Goal: Information Seeking & Learning: Learn about a topic

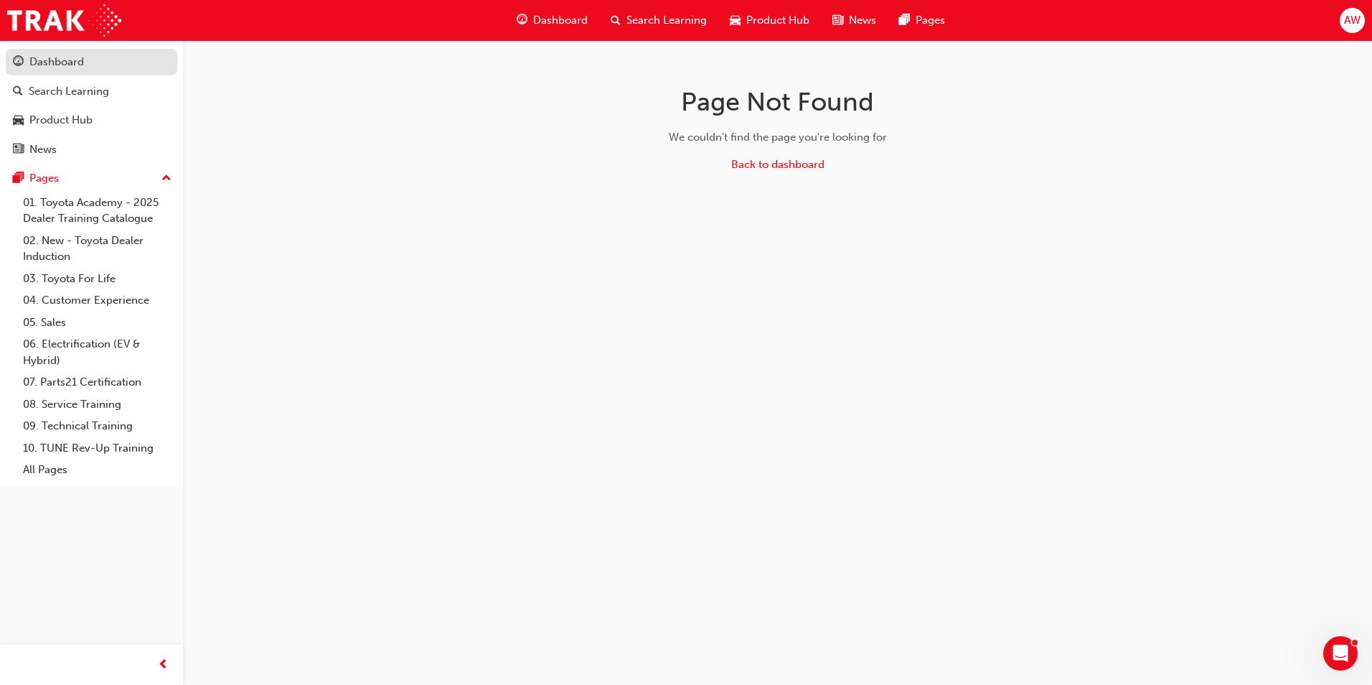
click at [62, 64] on div "Dashboard" at bounding box center [56, 62] width 55 height 17
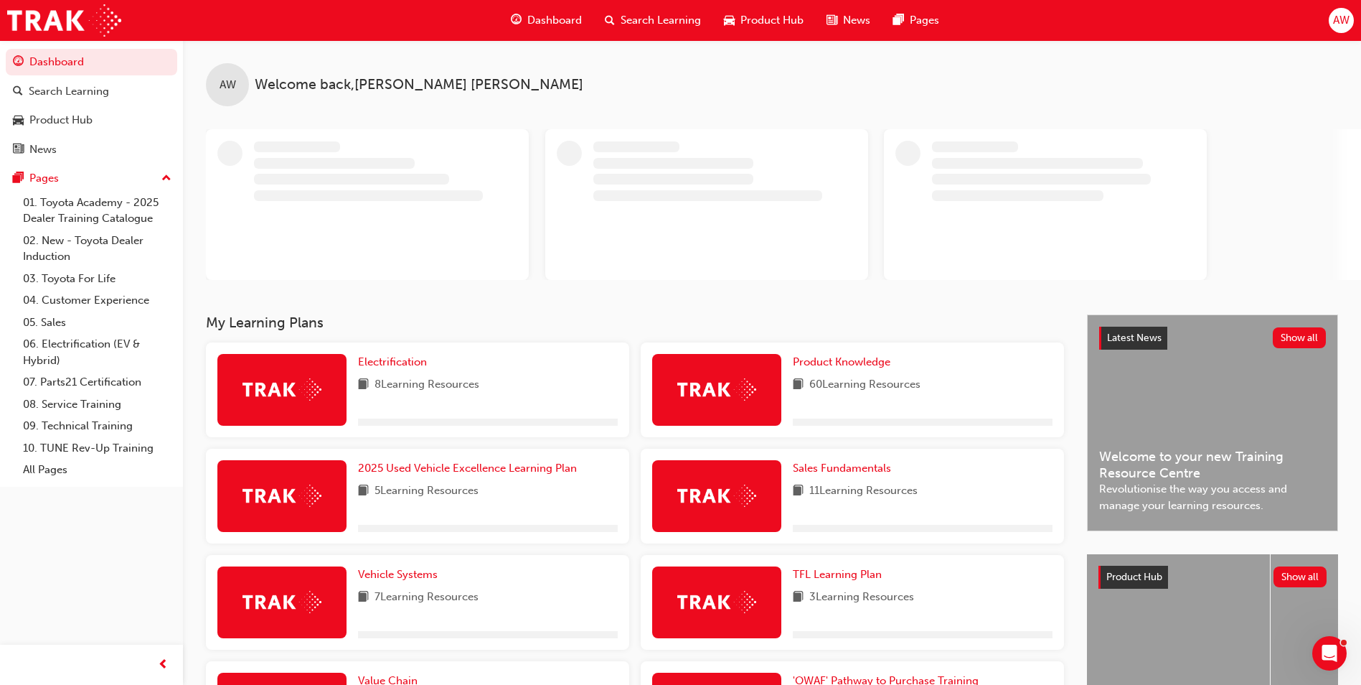
scroll to position [72, 0]
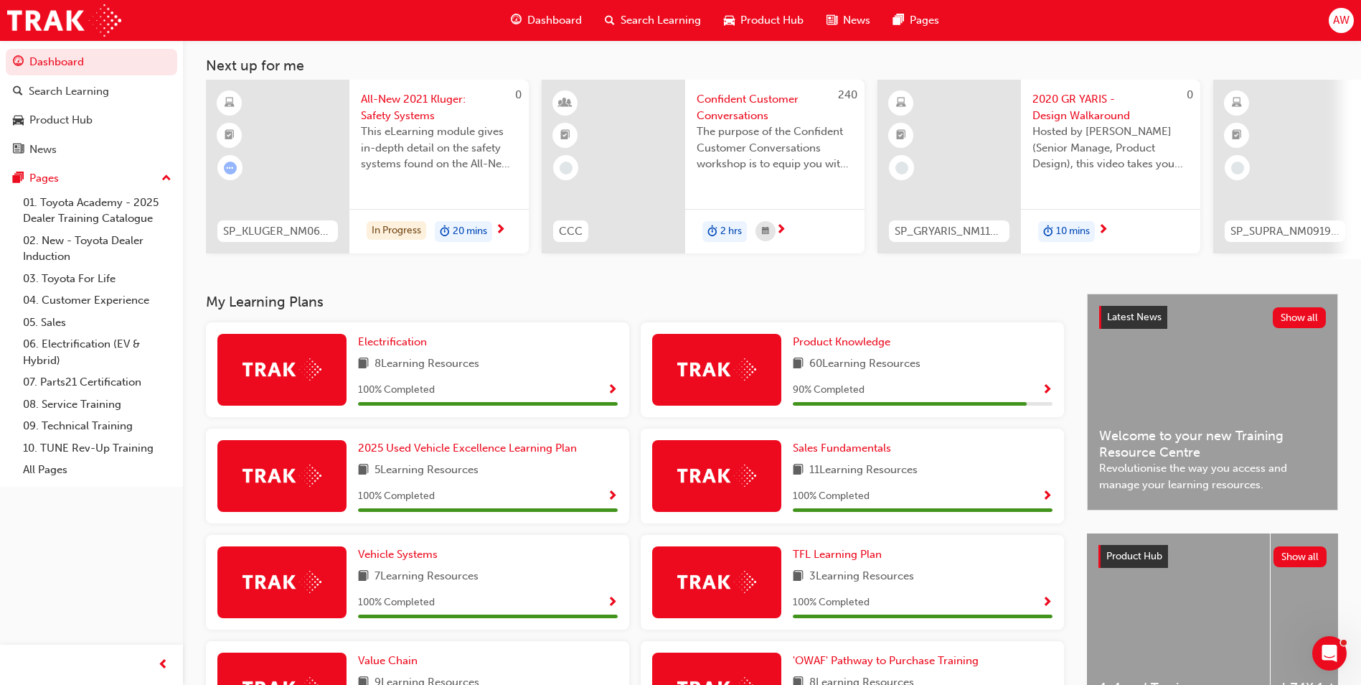
click at [1047, 395] on span "Show Progress" at bounding box center [1047, 390] width 11 height 13
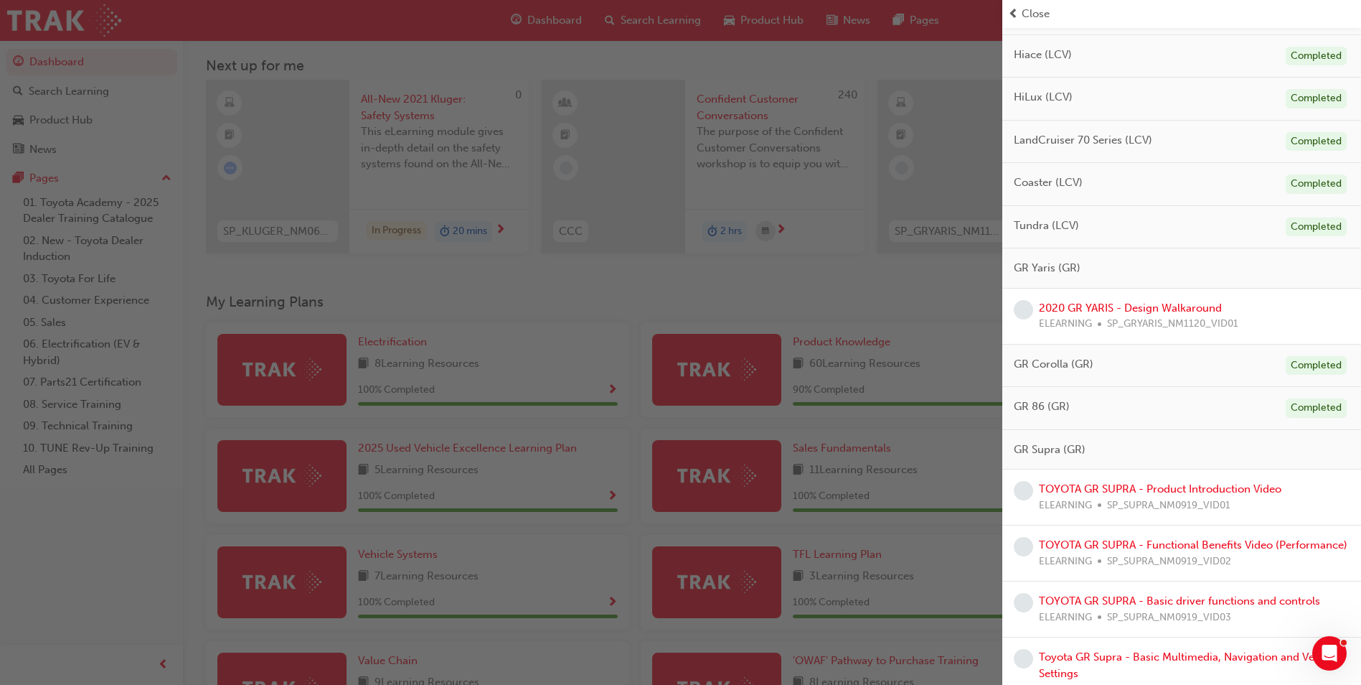
scroll to position [802, 0]
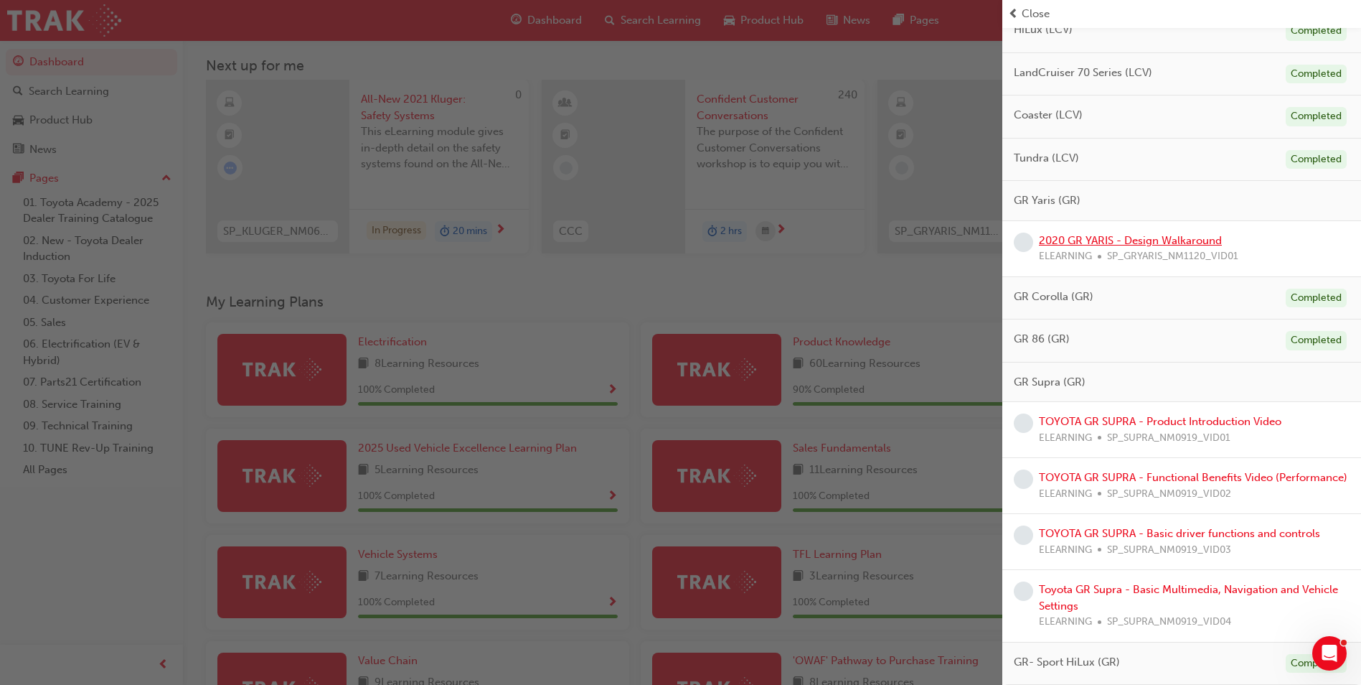
click at [1149, 234] on link "2020 GR YARIS - Design Walkaround" at bounding box center [1130, 240] width 183 height 13
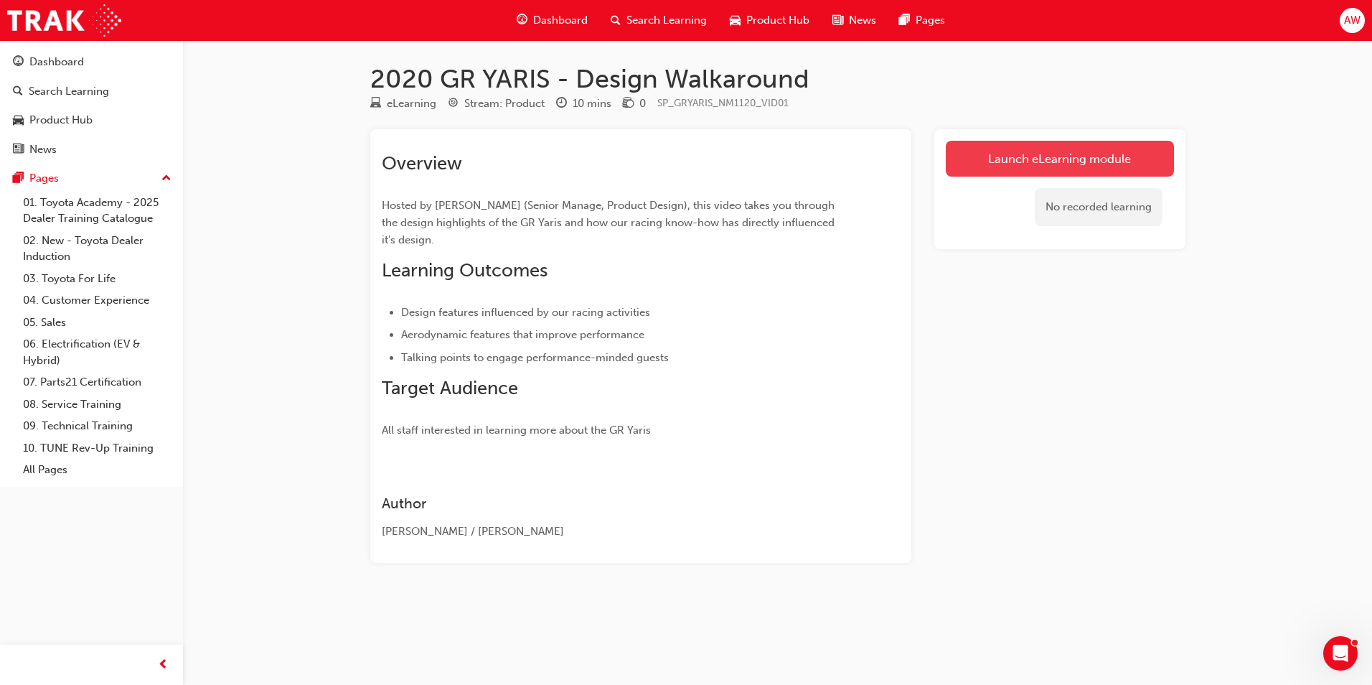
click at [1060, 163] on link "Launch eLearning module" at bounding box center [1060, 159] width 228 height 36
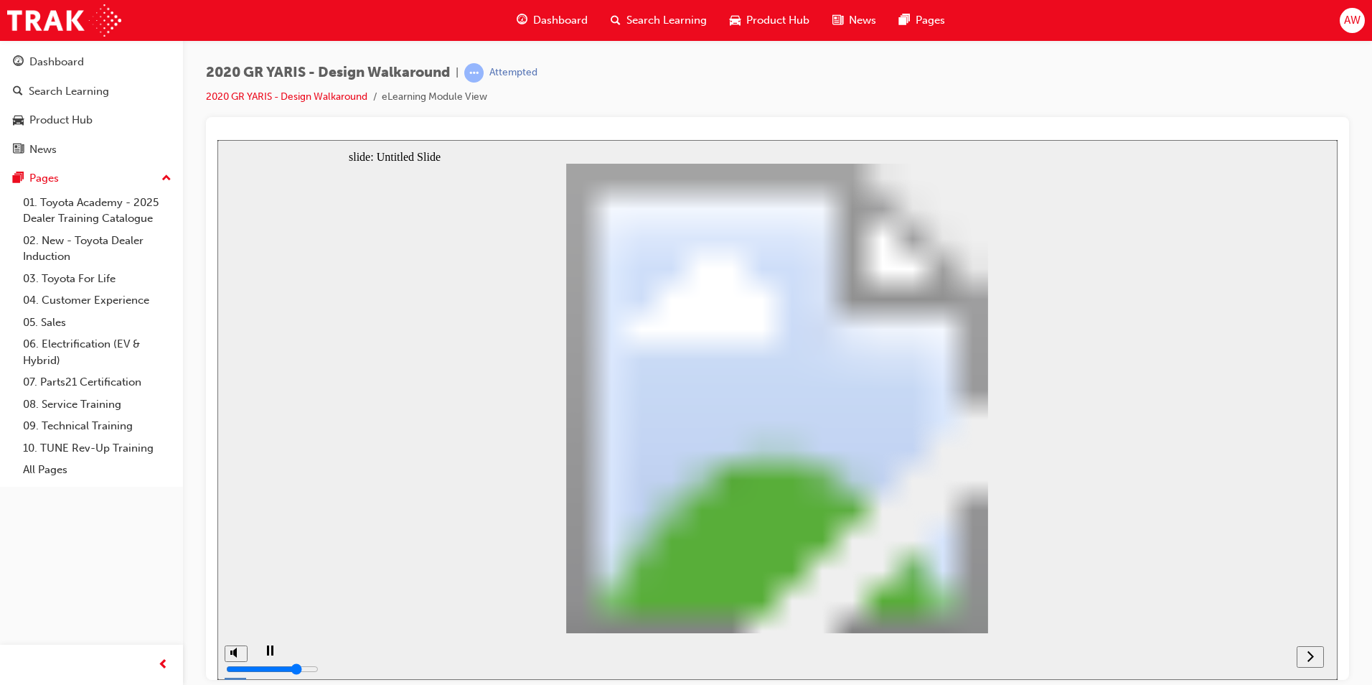
click at [1309, 656] on icon "next" at bounding box center [1310, 655] width 7 height 13
click at [1311, 655] on icon "next" at bounding box center [1310, 655] width 7 height 13
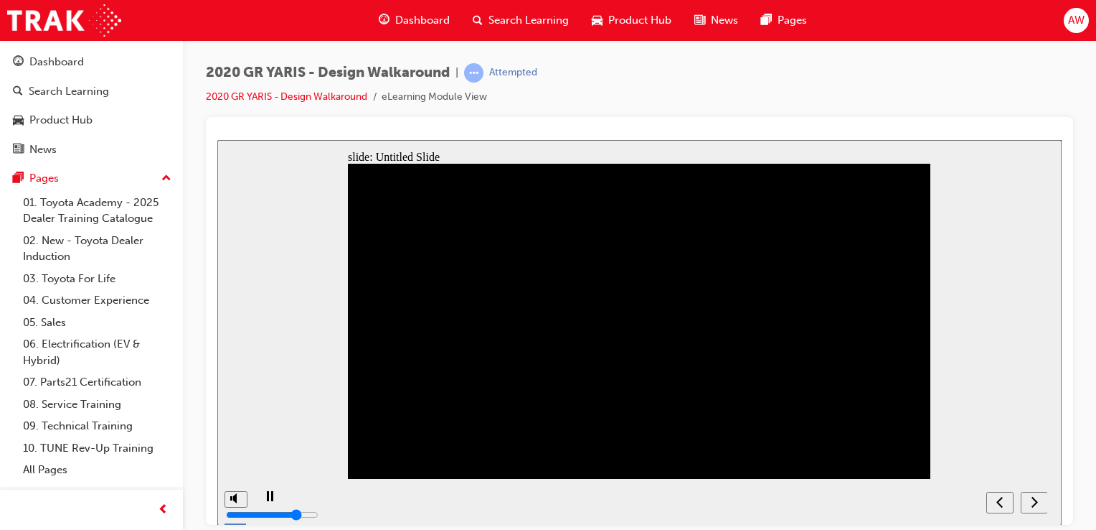
click at [1035, 502] on icon "next" at bounding box center [1034, 500] width 7 height 13
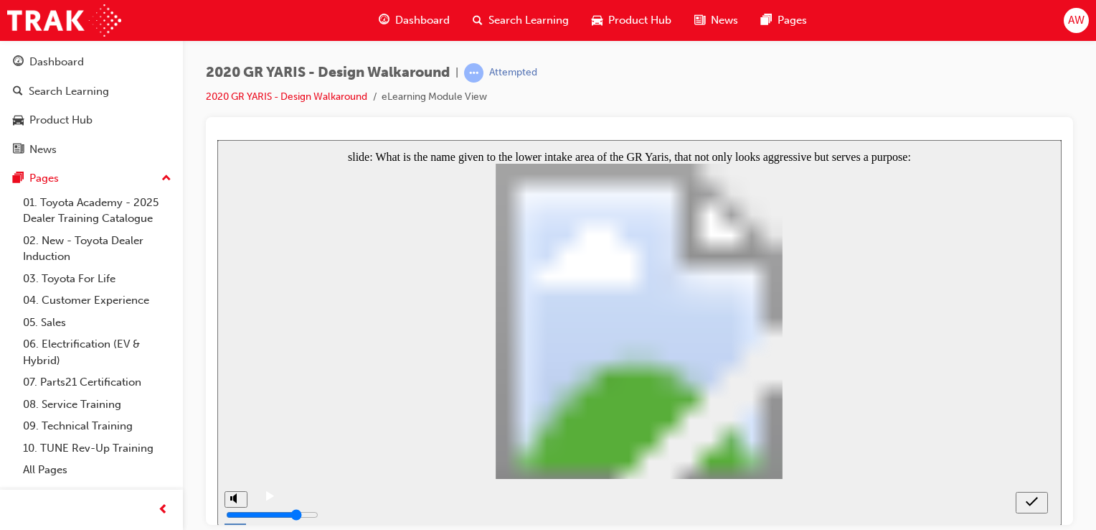
radio input "true"
click at [1033, 502] on icon "submit" at bounding box center [1032, 500] width 12 height 13
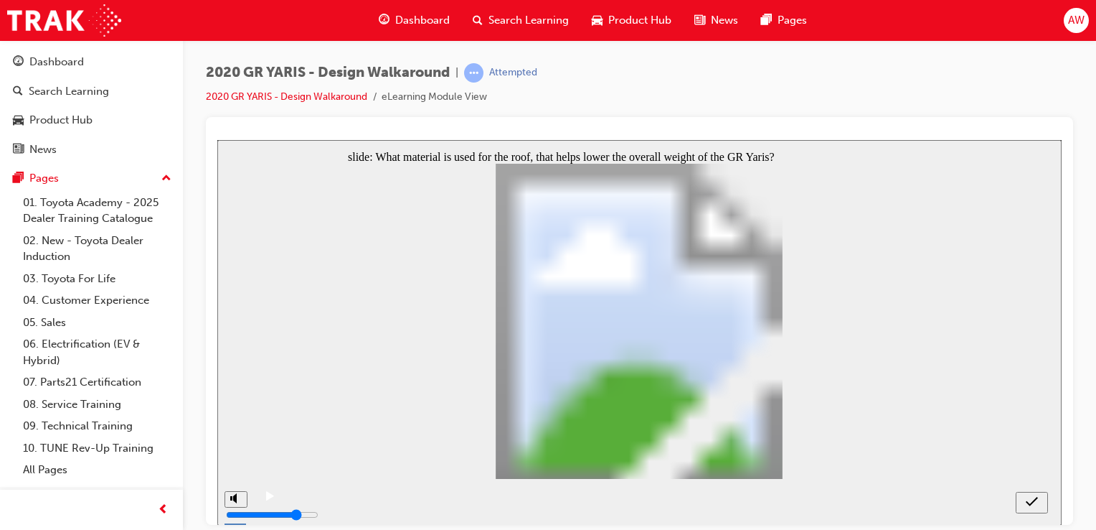
radio input "true"
click at [1033, 501] on icon "submit" at bounding box center [1032, 500] width 12 height 9
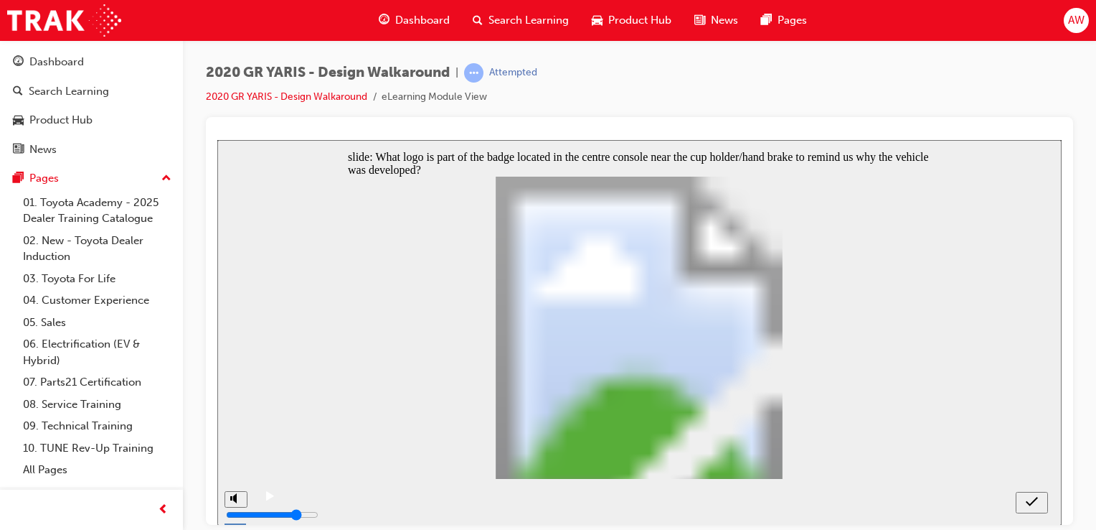
radio input "true"
click at [1030, 500] on icon "submit" at bounding box center [1032, 500] width 12 height 13
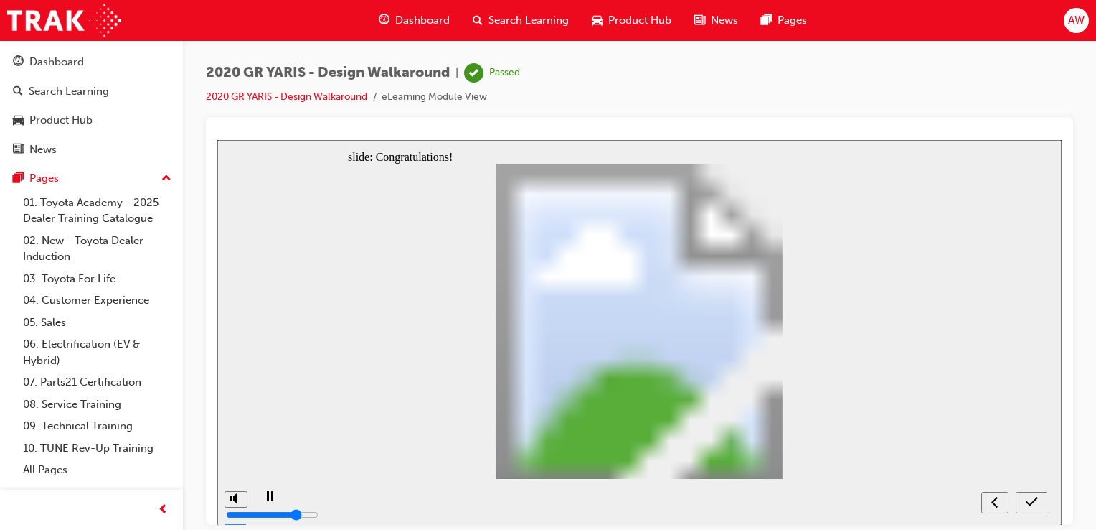
click at [1031, 502] on icon "submit" at bounding box center [1032, 500] width 12 height 9
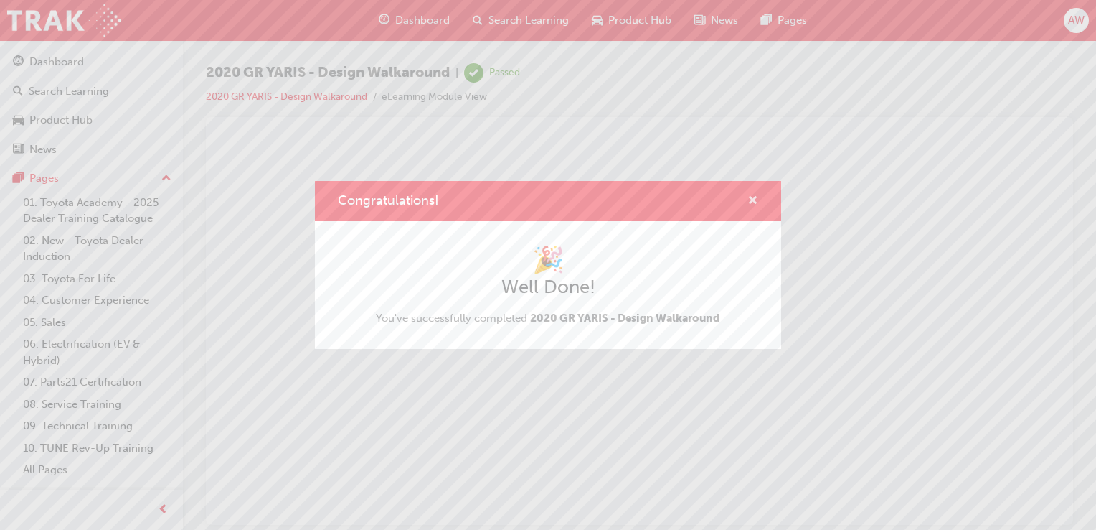
click at [751, 199] on span "cross-icon" at bounding box center [753, 201] width 11 height 13
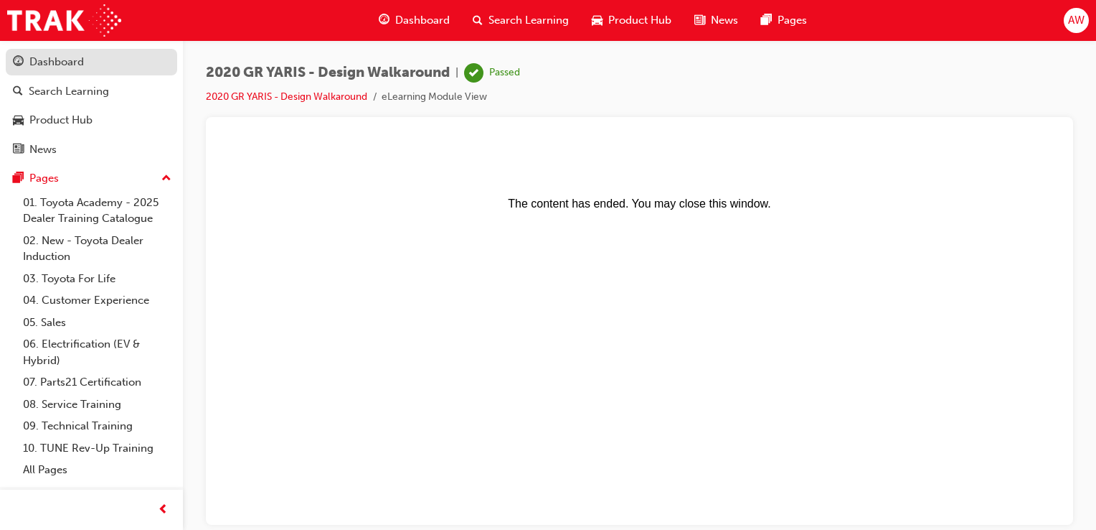
click at [58, 69] on div "Dashboard" at bounding box center [56, 62] width 55 height 17
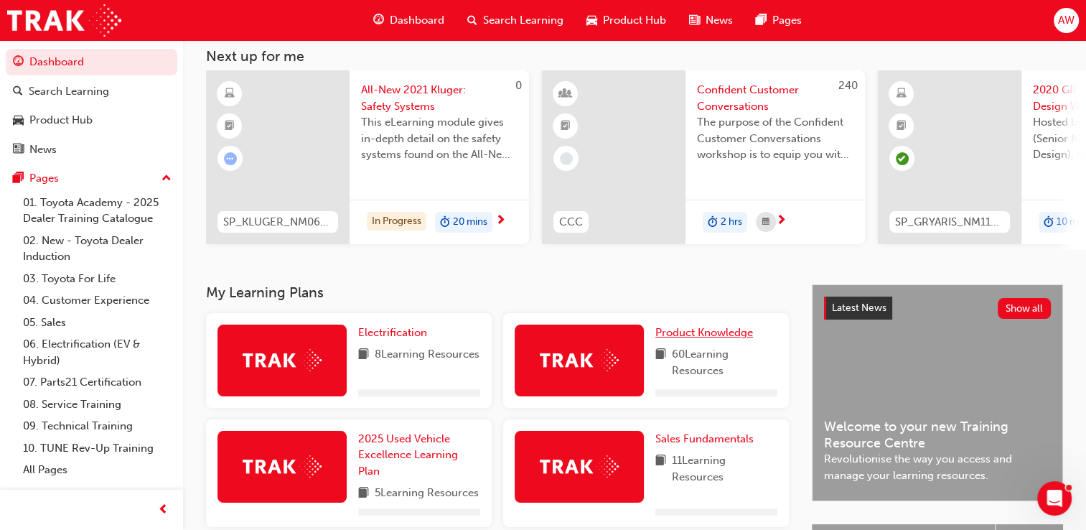
scroll to position [144, 0]
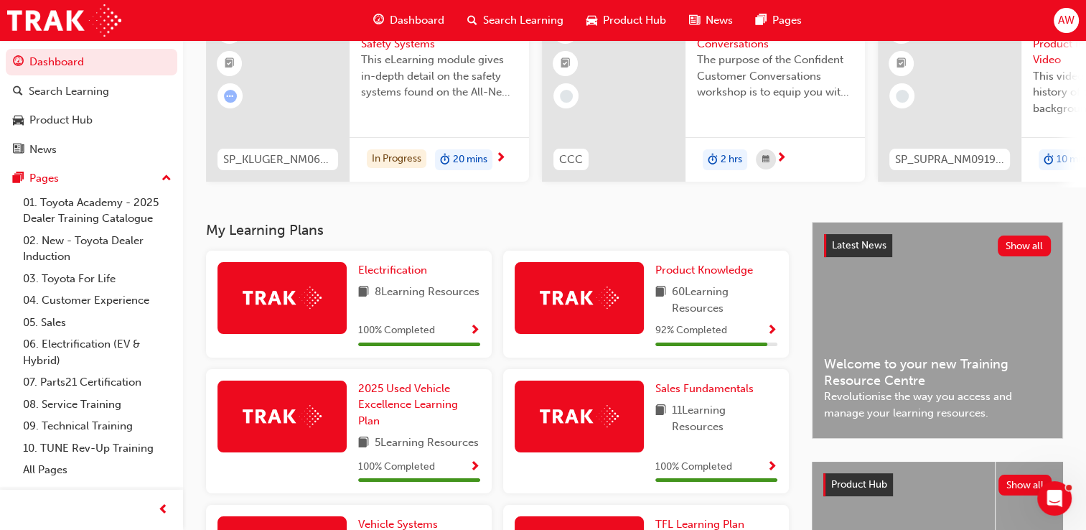
click at [771, 334] on span "Show Progress" at bounding box center [771, 330] width 11 height 13
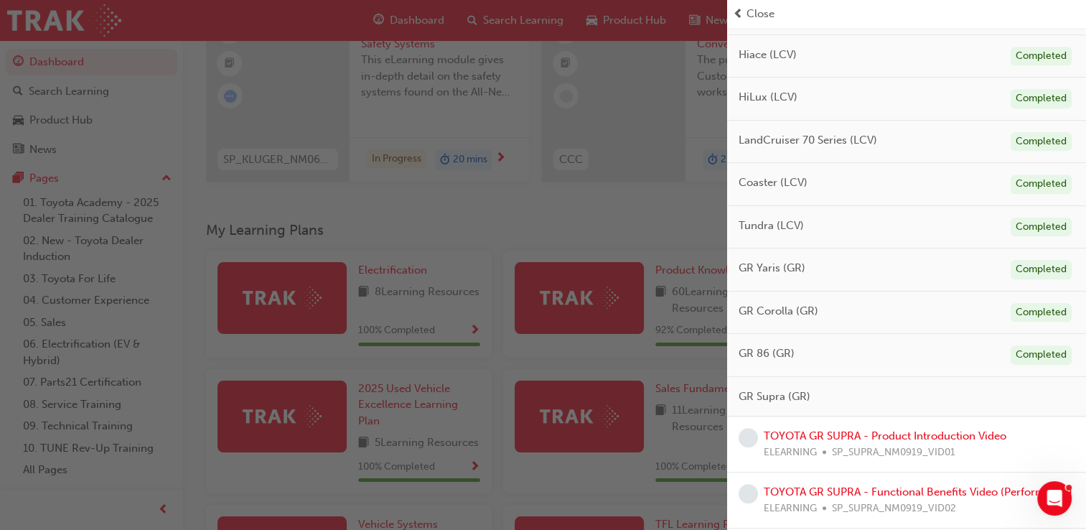
scroll to position [861, 0]
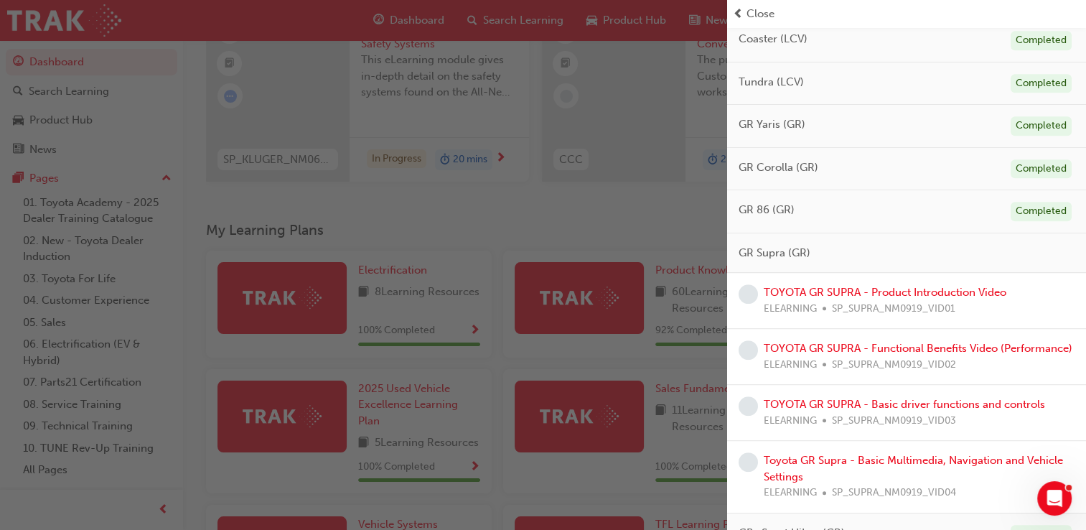
click at [812, 295] on div "TOYOTA GR SUPRA - Product Introduction Video ELEARNING SP_SUPRA_NM0919_VID01" at bounding box center [885, 300] width 243 height 32
click at [815, 288] on link "TOYOTA GR SUPRA - Product Introduction Video" at bounding box center [885, 292] width 243 height 13
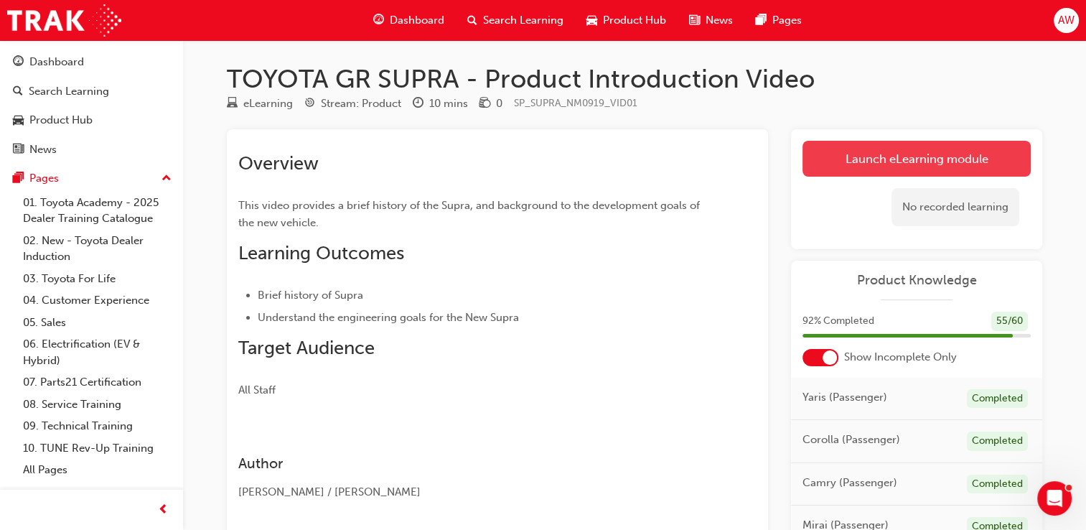
click at [860, 163] on link "Launch eLearning module" at bounding box center [916, 159] width 228 height 36
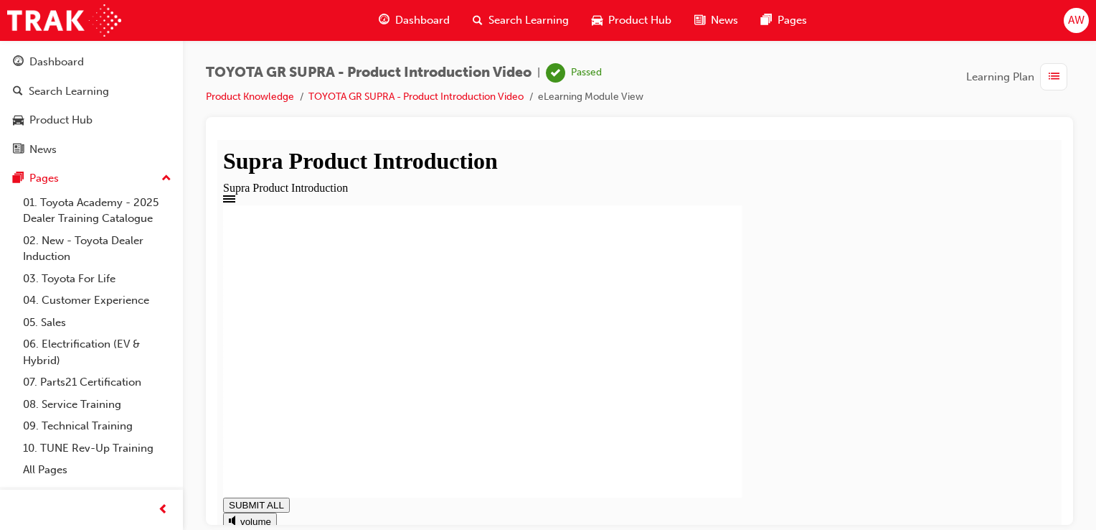
type input "1"
click at [47, 65] on div "Dashboard" at bounding box center [56, 62] width 55 height 17
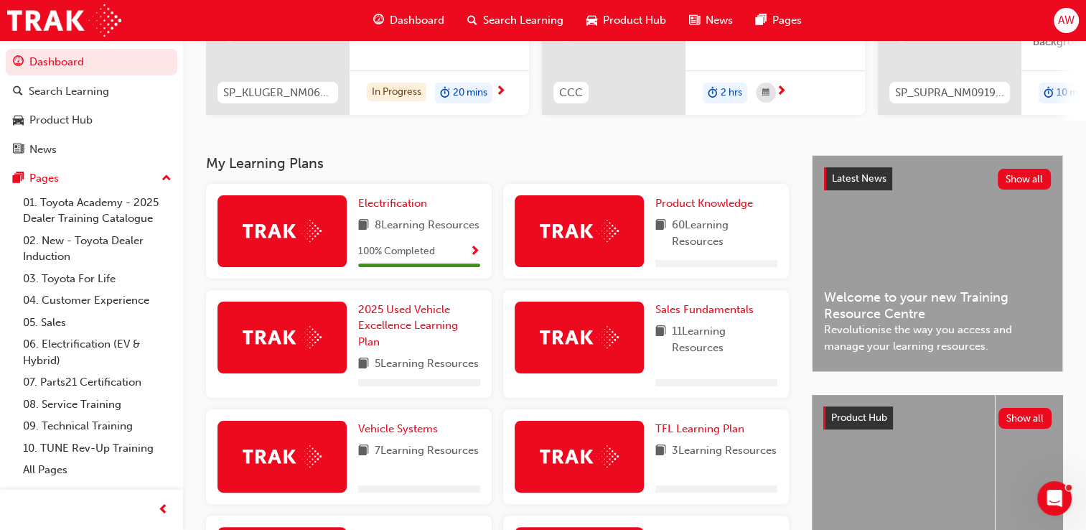
scroll to position [215, 0]
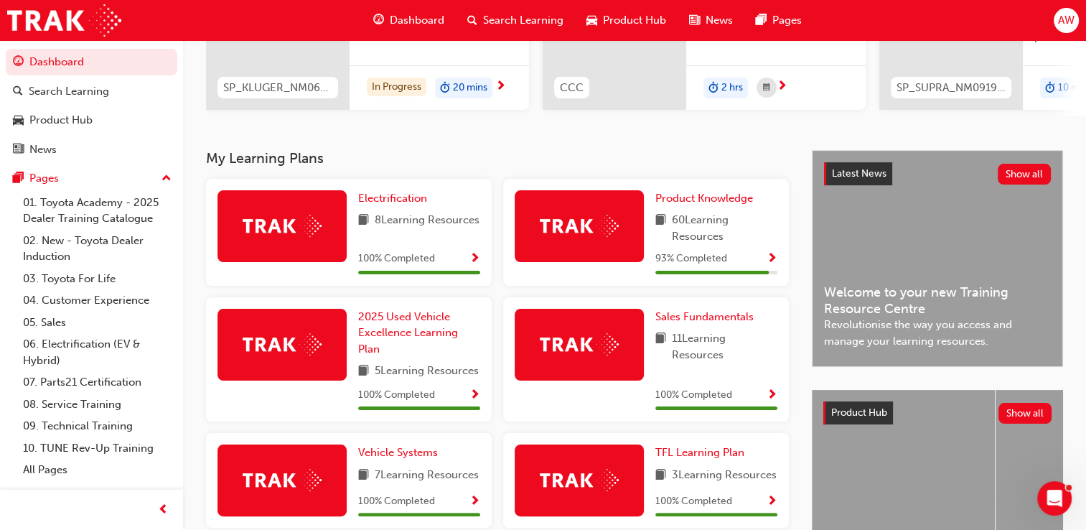
click at [772, 262] on span "Show Progress" at bounding box center [771, 259] width 11 height 13
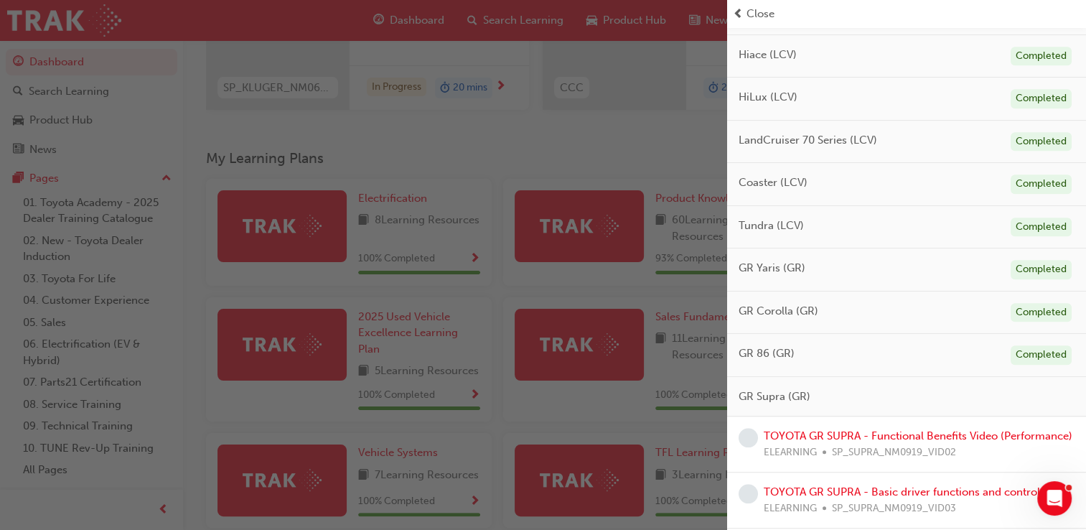
scroll to position [842, 0]
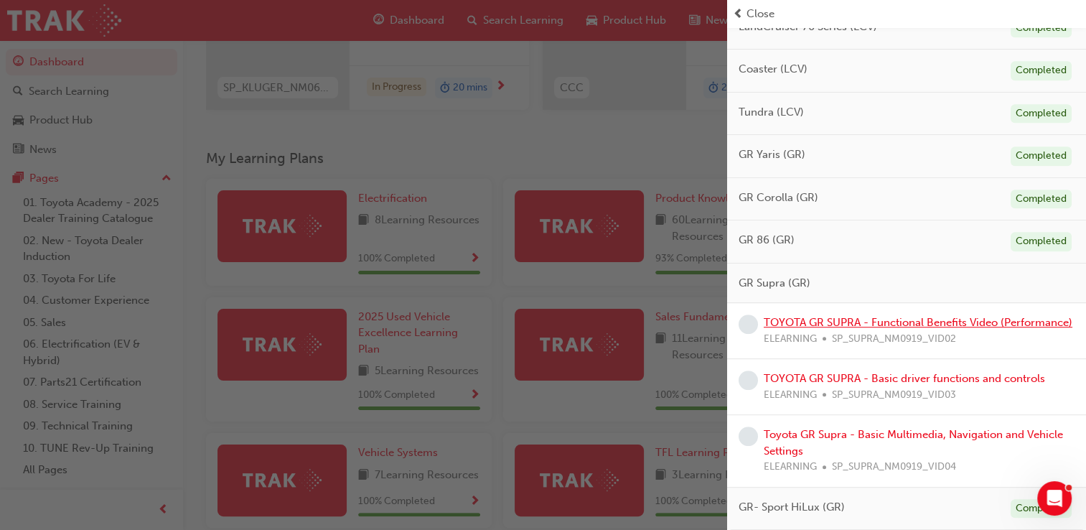
click at [824, 316] on link "TOYOTA GR SUPRA - Functional Benefits Video (Performance)" at bounding box center [918, 322] width 309 height 13
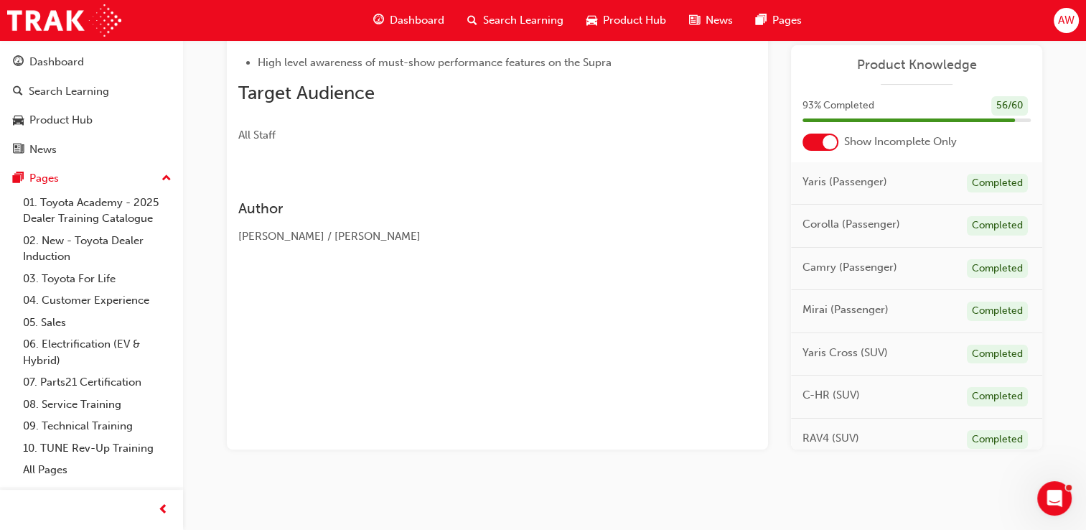
click at [924, 66] on span "Product Knowledge" at bounding box center [916, 65] width 228 height 17
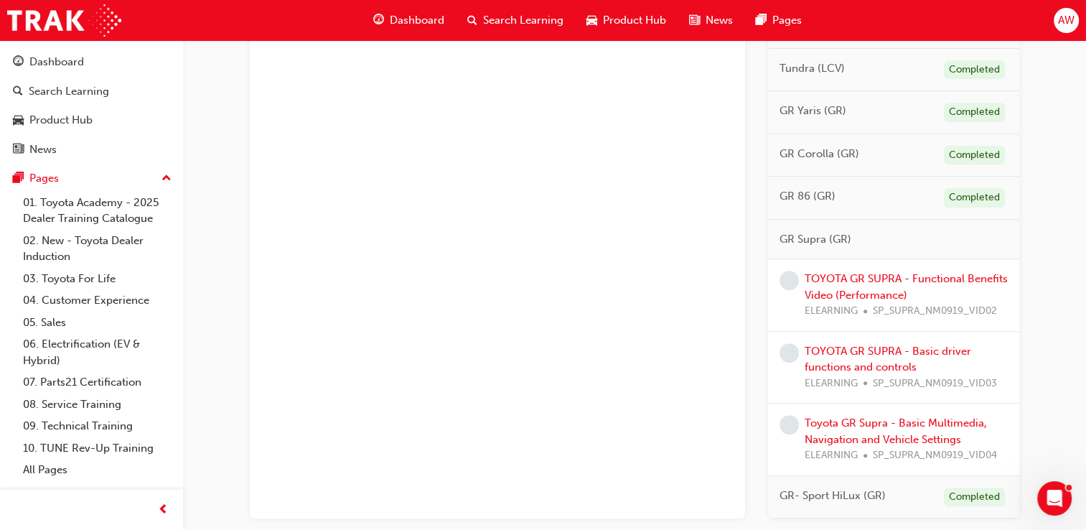
scroll to position [933, 0]
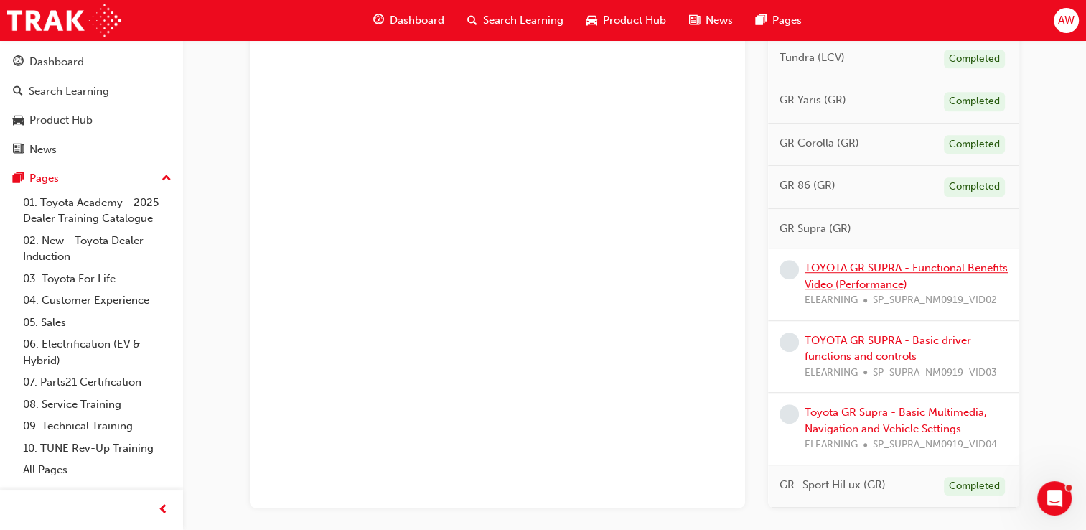
click at [870, 274] on link "TOYOTA GR SUPRA - Functional Benefits Video (Performance)" at bounding box center [905, 275] width 203 height 29
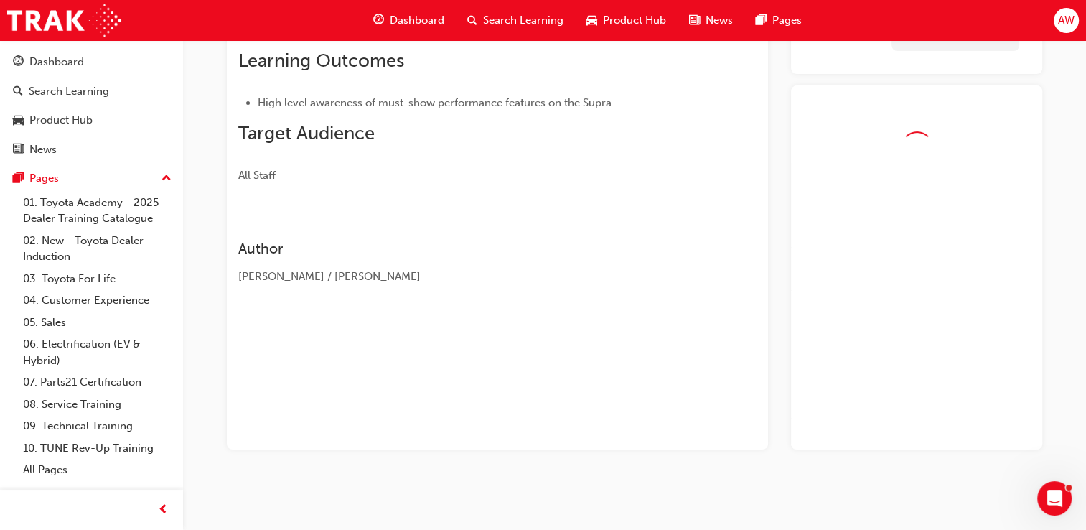
scroll to position [215, 0]
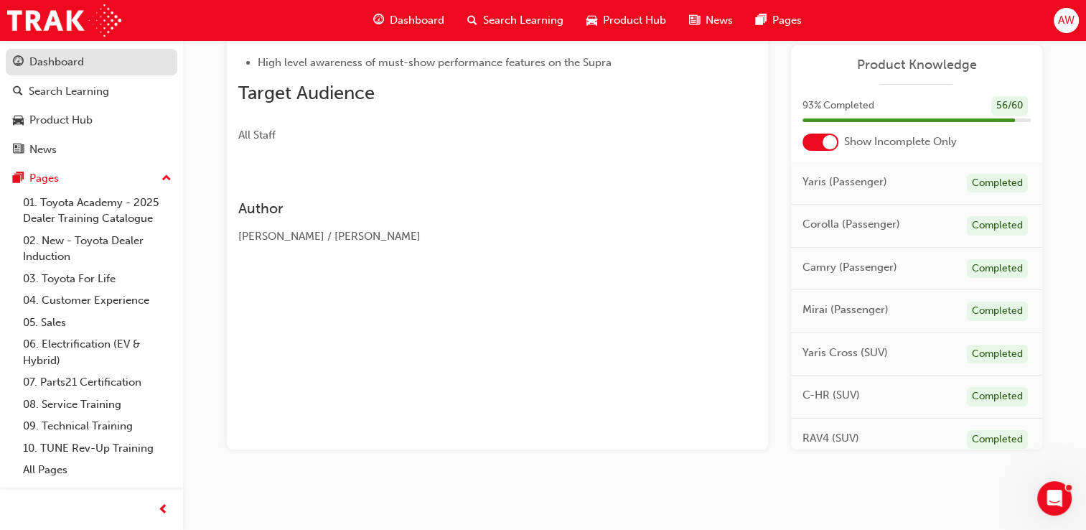
click at [69, 65] on div "Dashboard" at bounding box center [56, 62] width 55 height 17
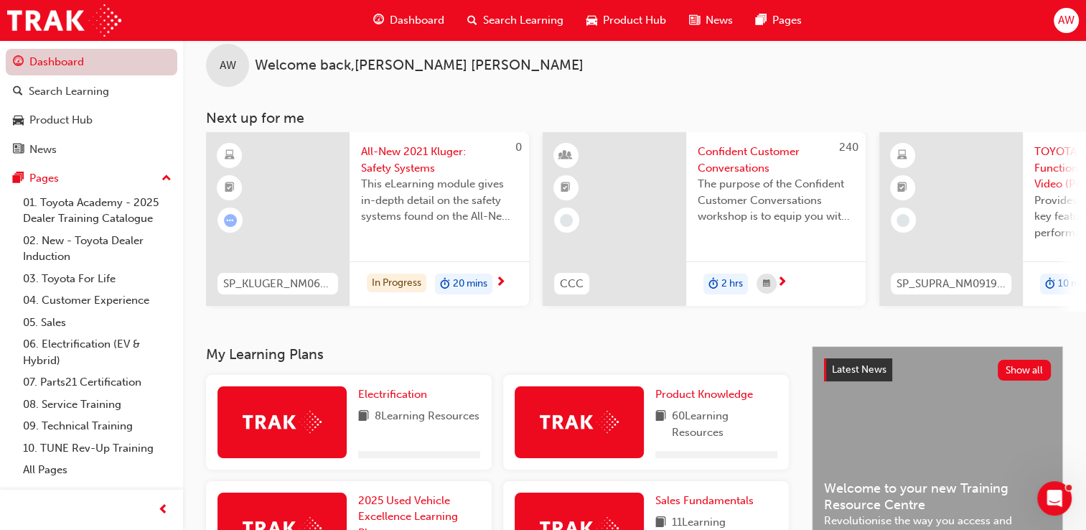
scroll to position [215, 0]
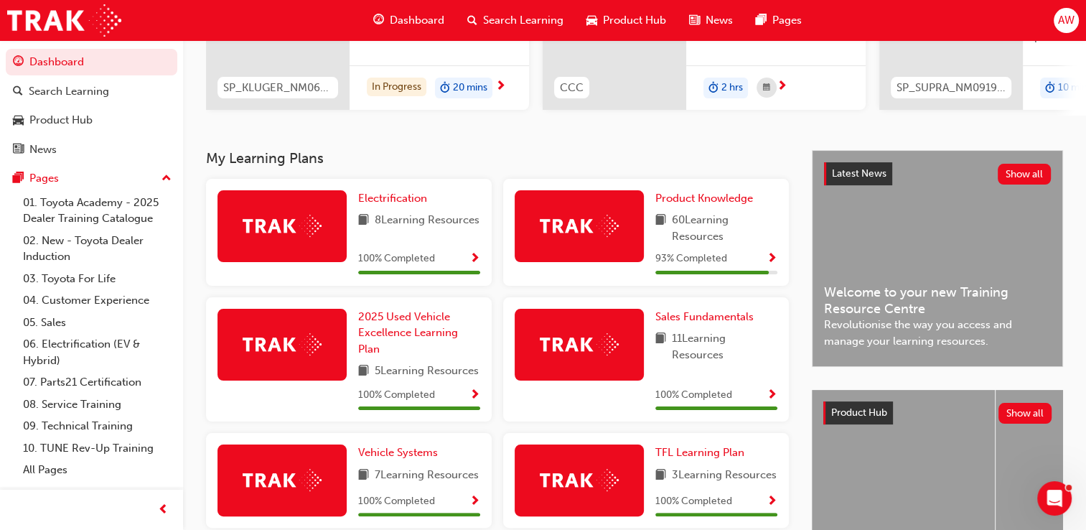
click at [774, 262] on span "Show Progress" at bounding box center [771, 259] width 11 height 13
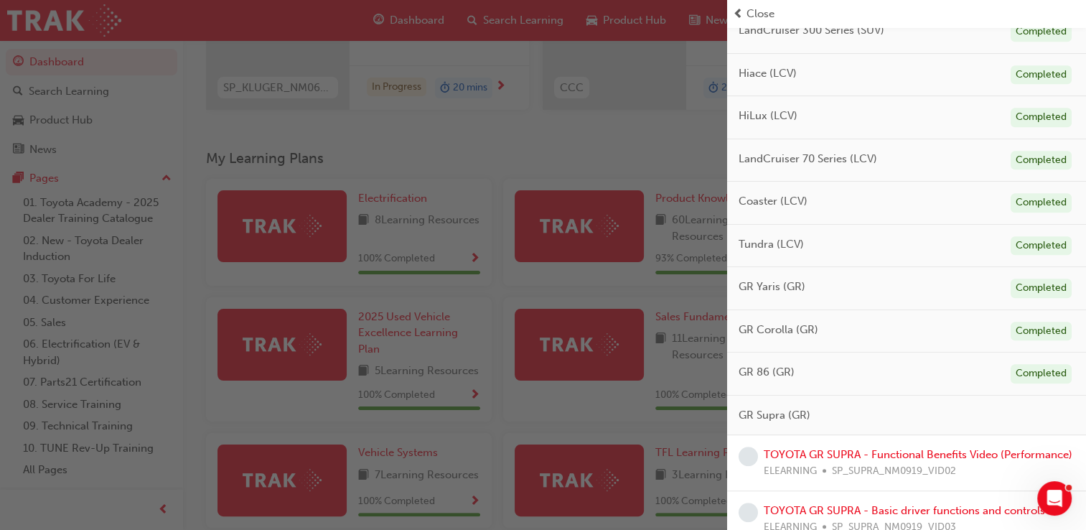
scroll to position [842, 0]
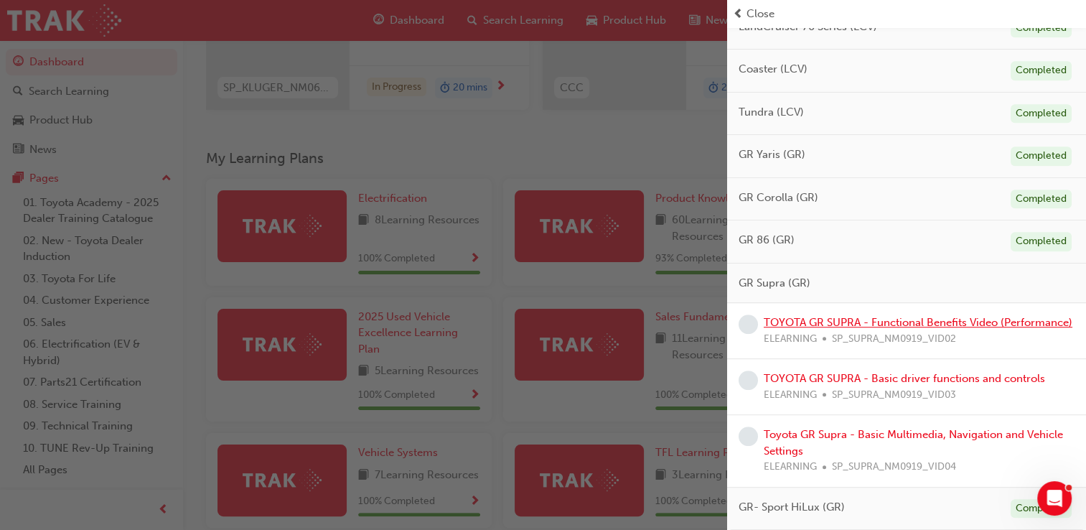
click at [862, 316] on link "TOYOTA GR SUPRA - Functional Benefits Video (Performance)" at bounding box center [918, 322] width 309 height 13
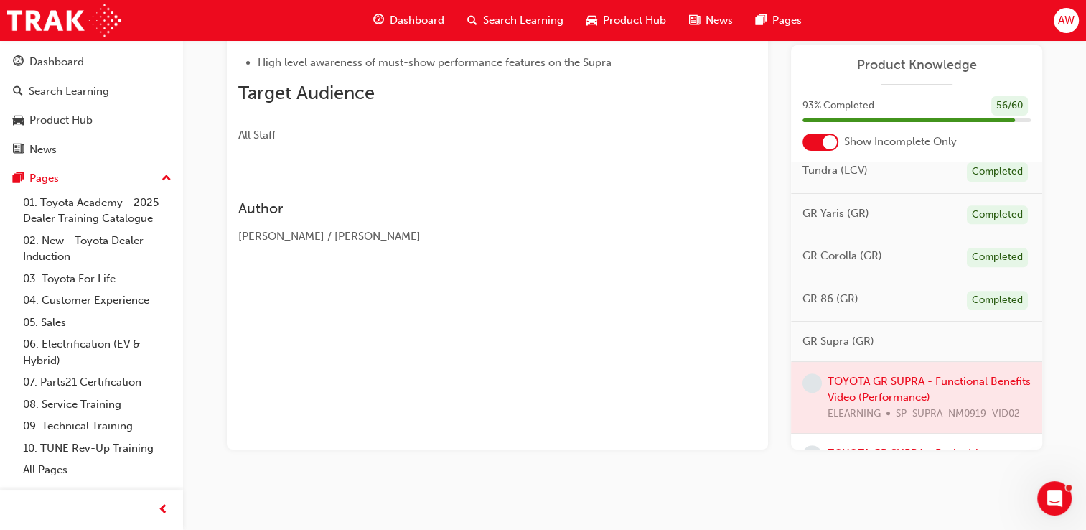
scroll to position [804, 0]
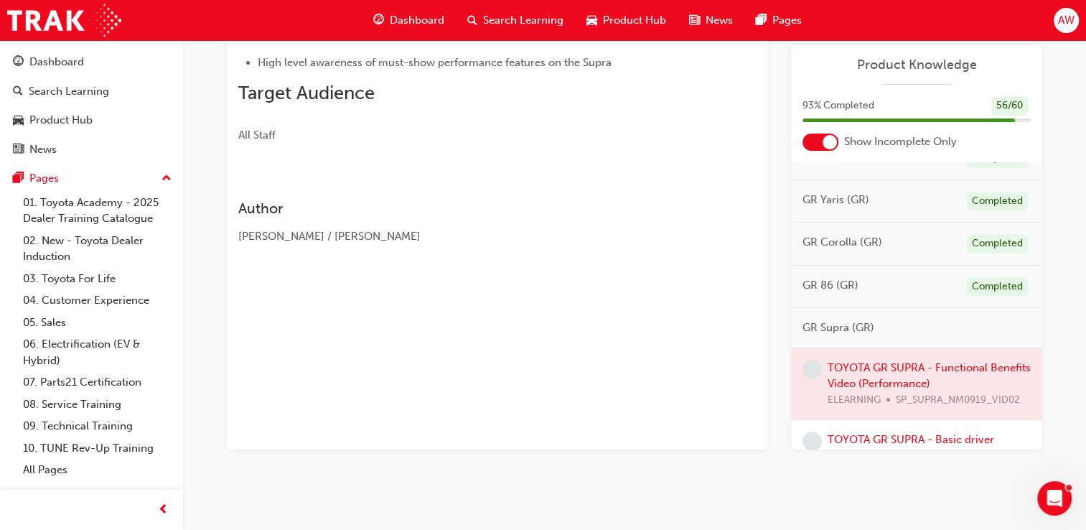
click at [908, 388] on div at bounding box center [916, 384] width 251 height 72
click at [899, 377] on div at bounding box center [916, 384] width 251 height 72
click at [898, 374] on div at bounding box center [916, 384] width 251 height 72
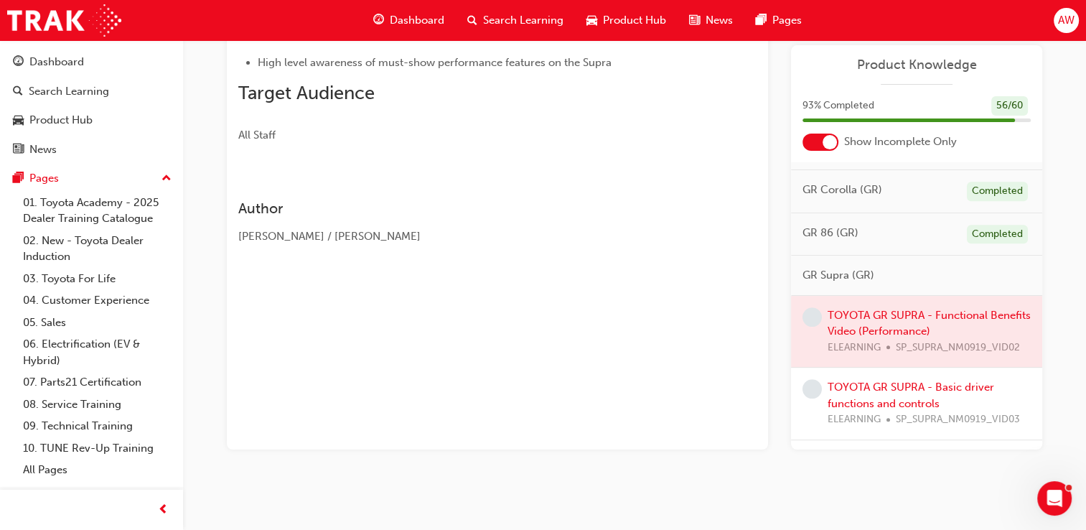
scroll to position [861, 0]
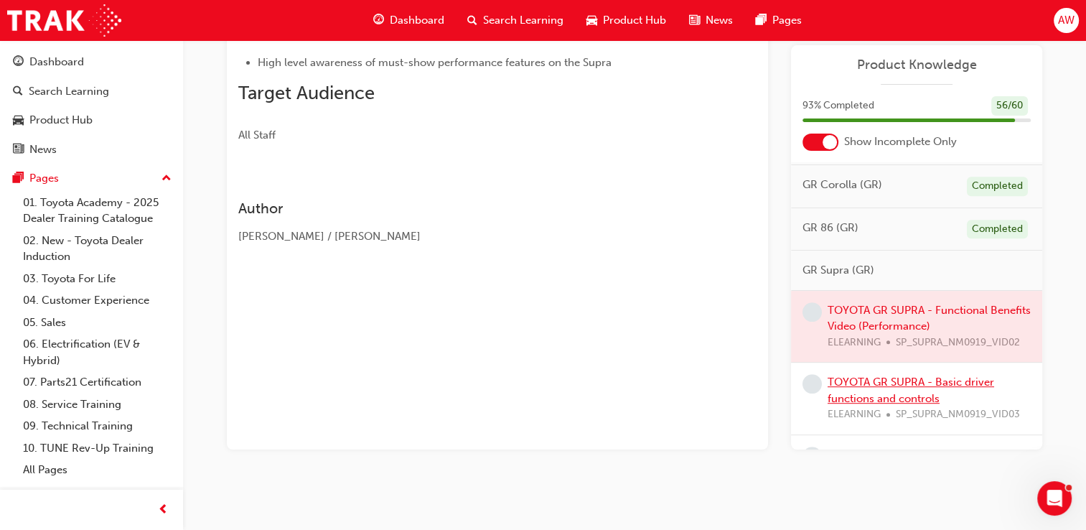
click at [906, 392] on link "TOYOTA GR SUPRA - Basic driver functions and controls" at bounding box center [910, 389] width 166 height 29
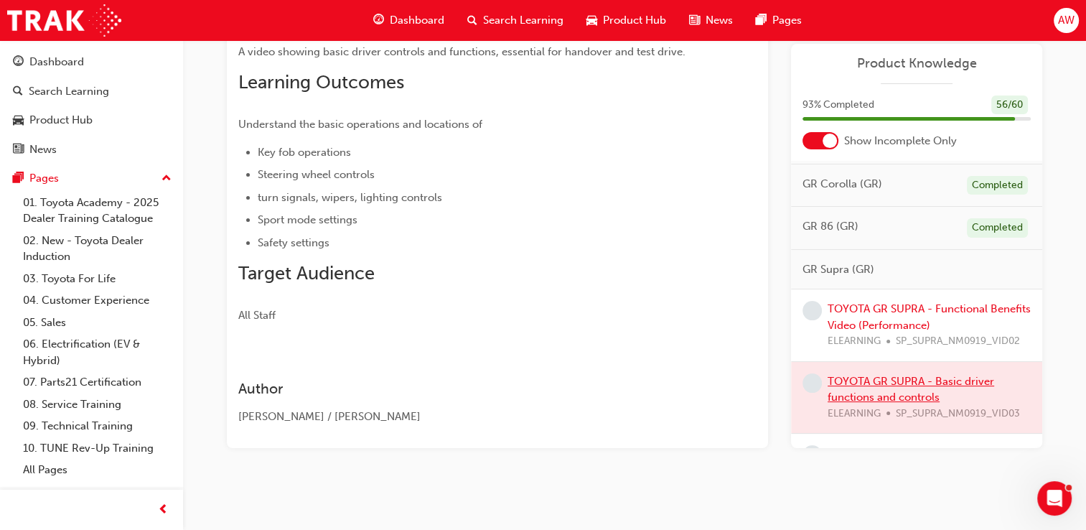
scroll to position [215, 0]
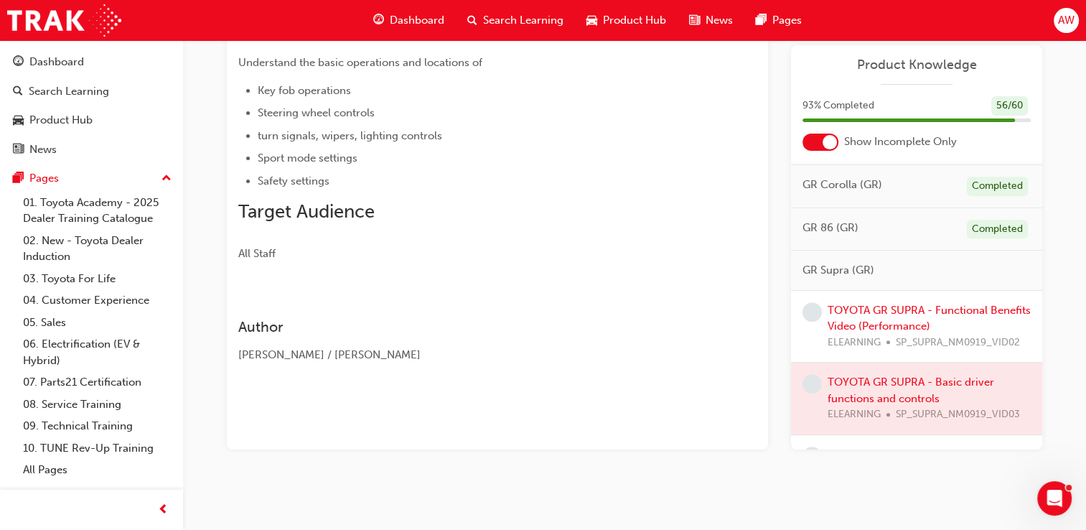
click at [891, 393] on div at bounding box center [916, 398] width 251 height 72
click at [890, 393] on div at bounding box center [916, 398] width 251 height 72
click at [926, 392] on div at bounding box center [916, 398] width 251 height 72
click at [815, 321] on span "learningRecordVerb_NONE-icon" at bounding box center [811, 311] width 19 height 19
click at [811, 392] on span "learningRecordVerb_NONE-icon" at bounding box center [811, 383] width 19 height 19
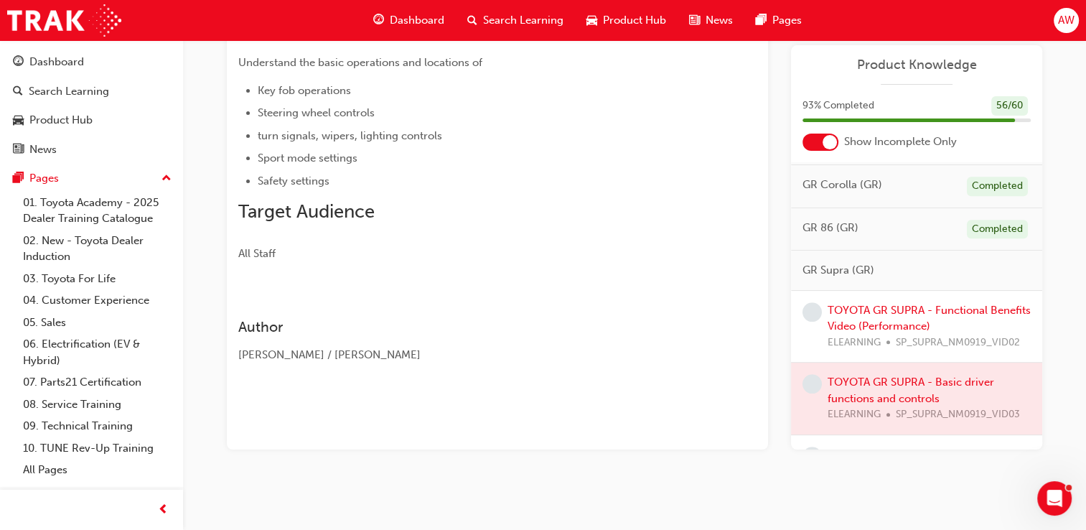
click at [814, 390] on span "learningRecordVerb_NONE-icon" at bounding box center [811, 383] width 19 height 19
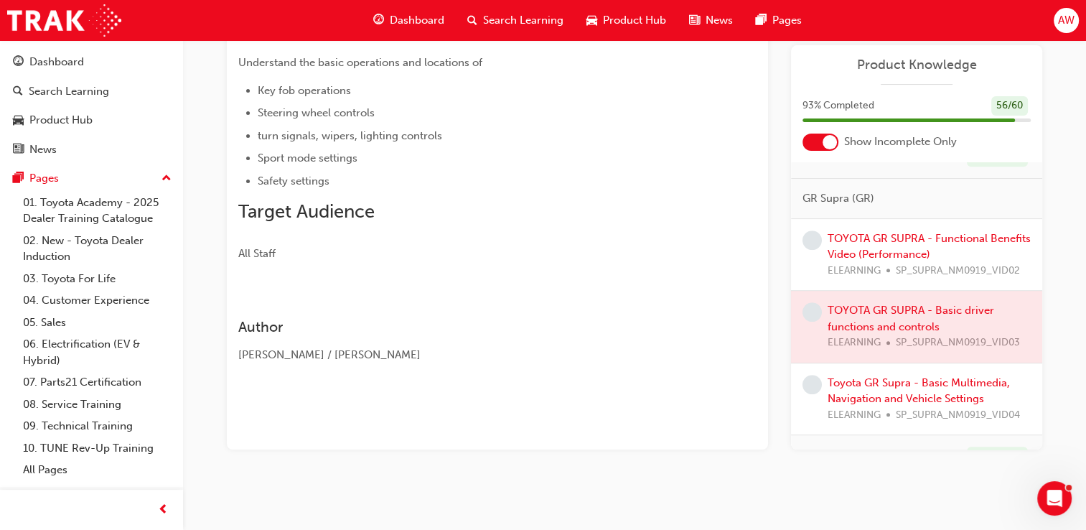
scroll to position [970, 0]
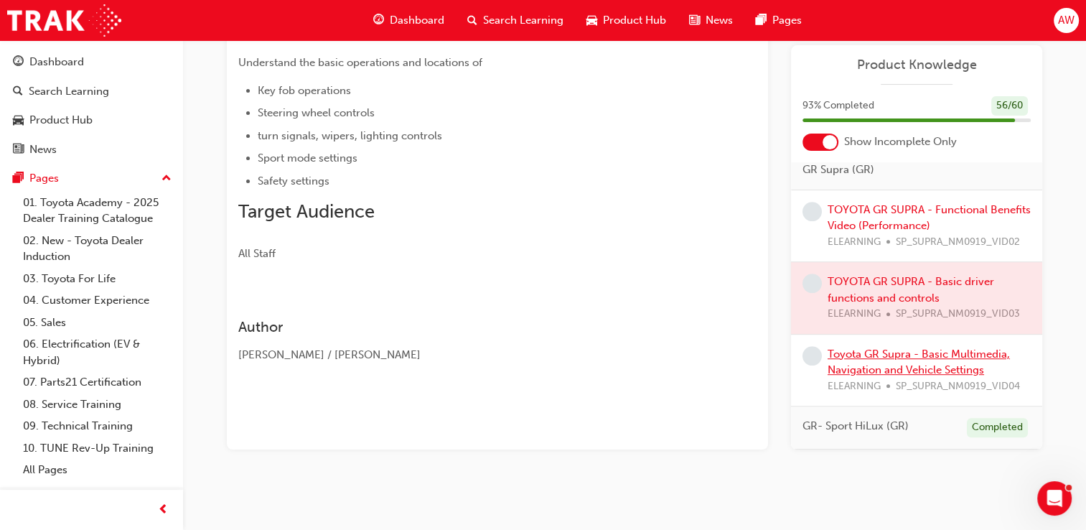
click at [875, 353] on link "Toyota GR Supra - Basic Multimedia, Navigation and Vehicle Settings" at bounding box center [918, 361] width 182 height 29
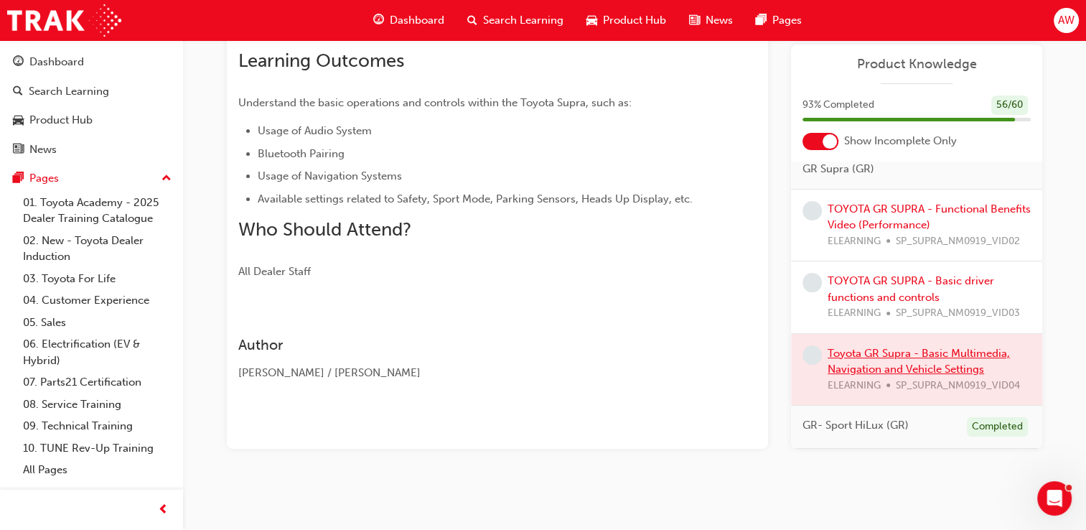
scroll to position [247, 0]
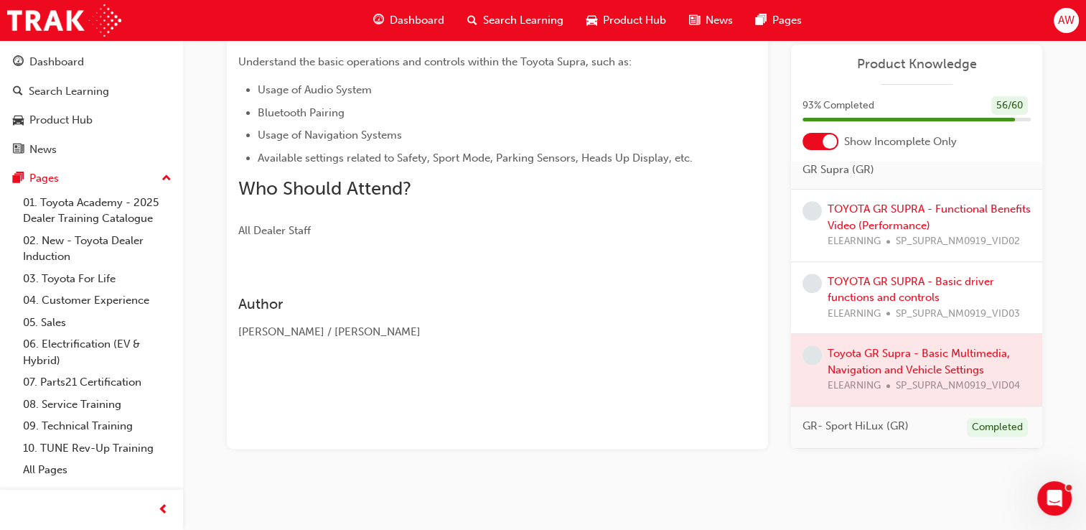
click at [929, 353] on div at bounding box center [916, 370] width 251 height 72
click at [878, 220] on link "TOYOTA GR SUPRA - Functional Benefits Video (Performance)" at bounding box center [928, 216] width 203 height 29
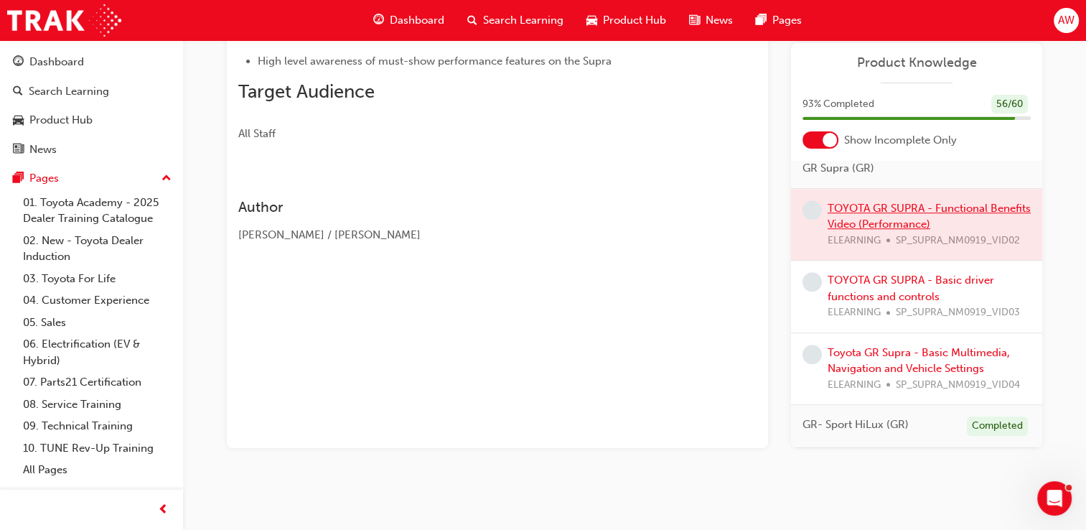
scroll to position [215, 0]
click at [903, 208] on div at bounding box center [916, 226] width 251 height 72
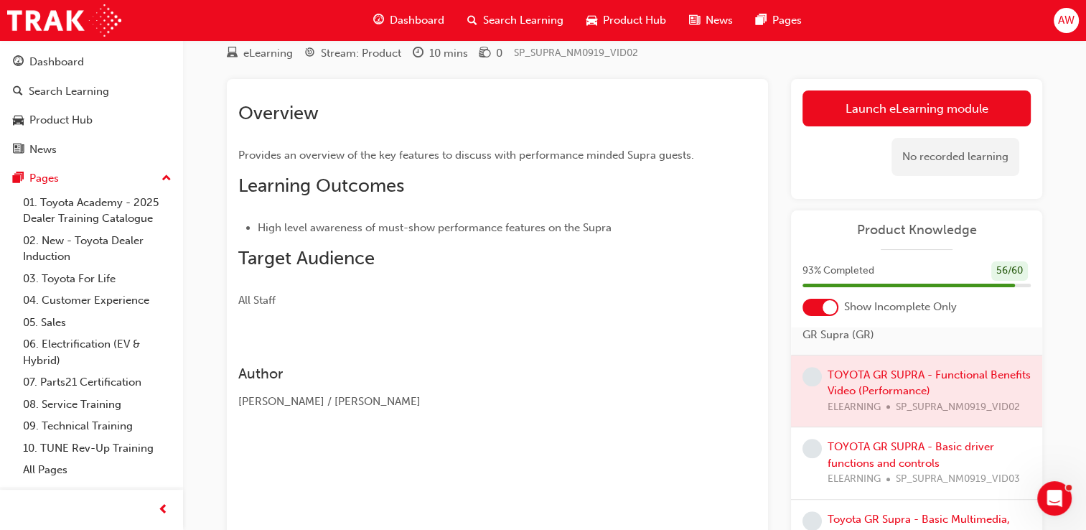
scroll to position [49, 0]
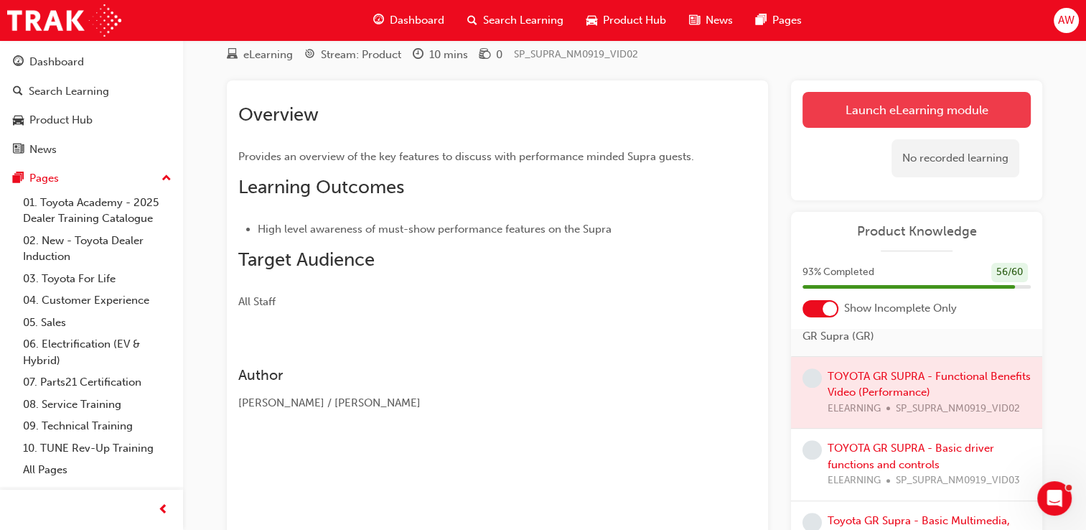
click at [917, 105] on link "Launch eLearning module" at bounding box center [916, 110] width 228 height 36
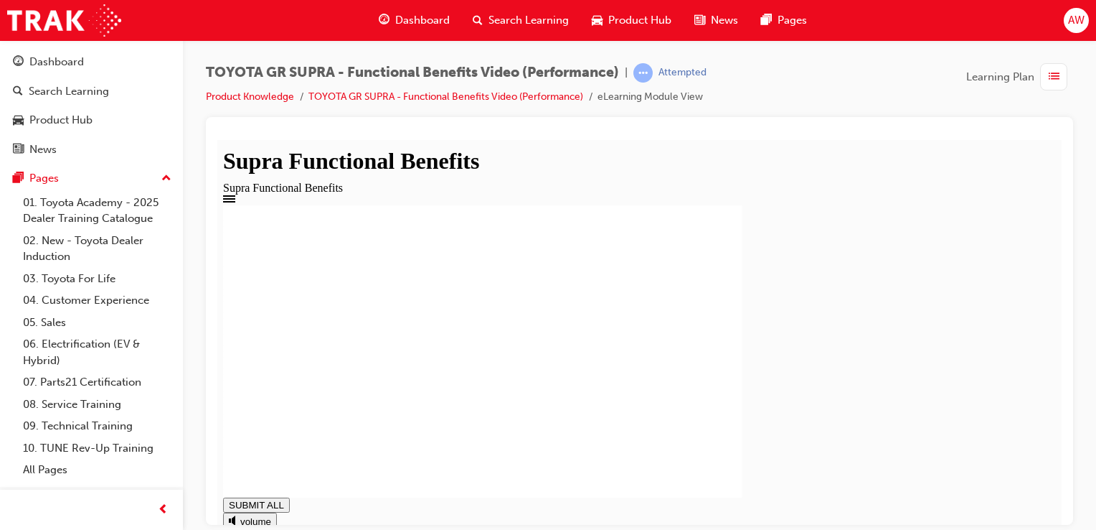
drag, startPoint x: 757, startPoint y: 499, endPoint x: 926, endPoint y: 509, distance: 168.9
drag, startPoint x: 400, startPoint y: 340, endPoint x: 408, endPoint y: 341, distance: 7.2
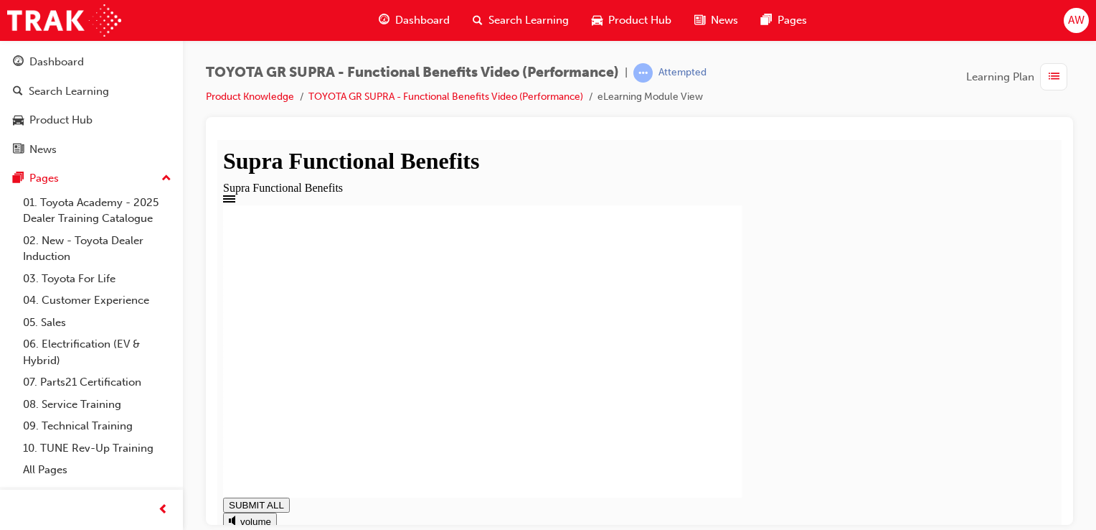
type input "1"
click at [57, 62] on div "Dashboard" at bounding box center [56, 62] width 55 height 17
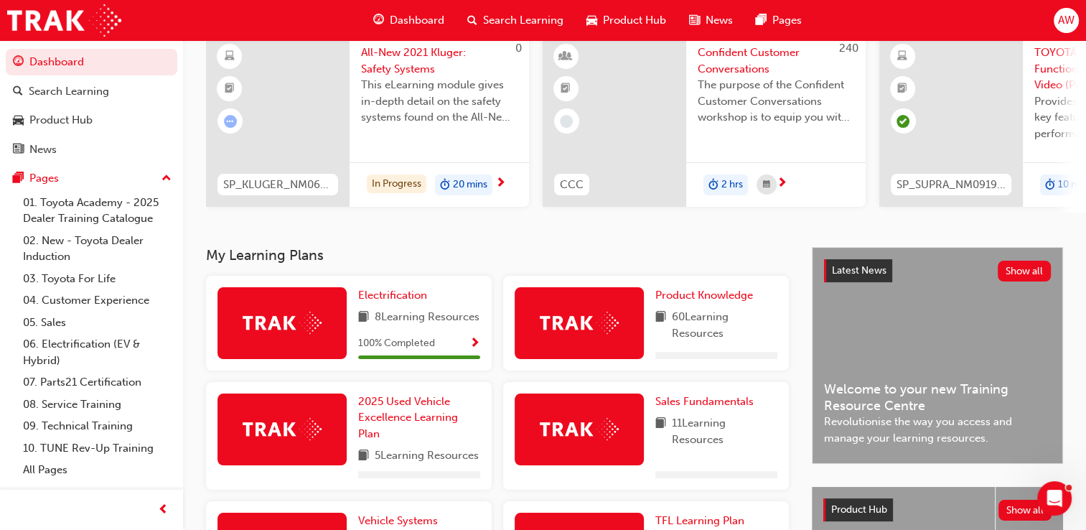
scroll to position [144, 0]
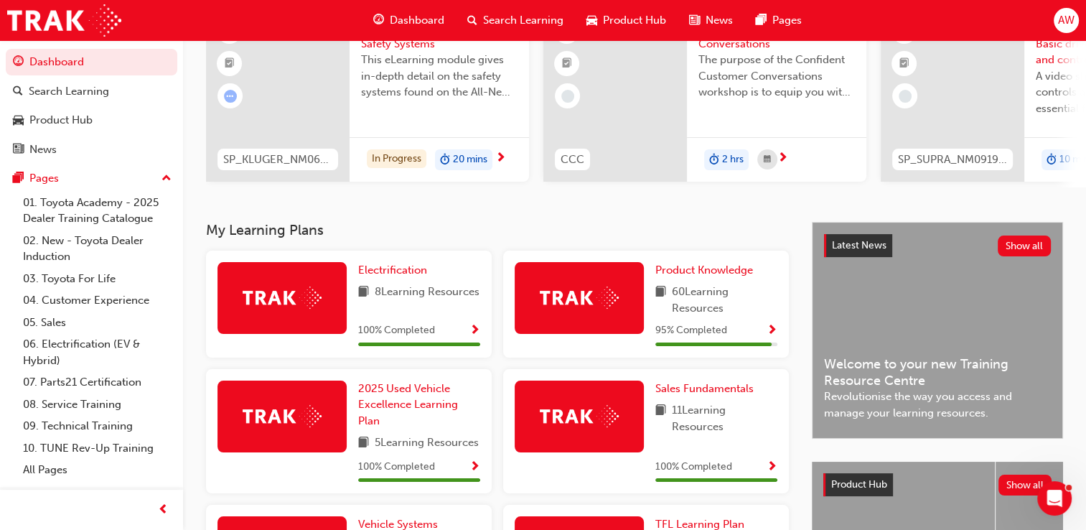
click at [769, 333] on span "Show Progress" at bounding box center [771, 330] width 11 height 13
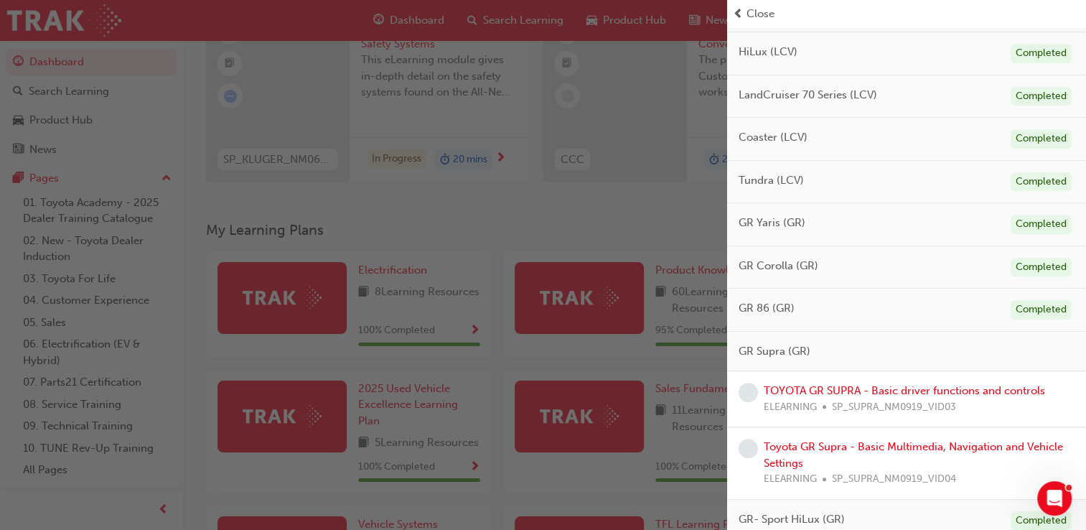
scroll to position [771, 0]
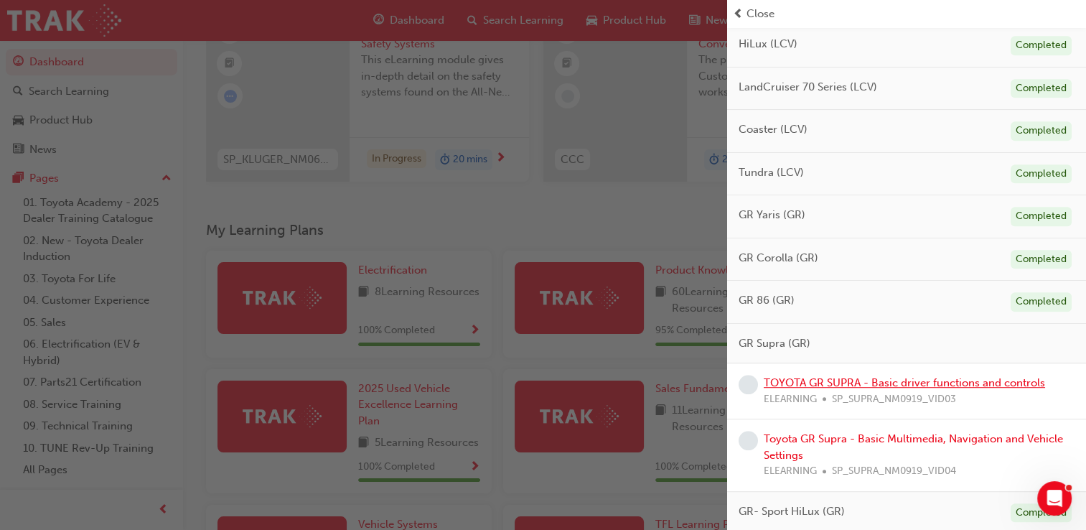
click at [881, 379] on link "TOYOTA GR SUPRA - Basic driver functions and controls" at bounding box center [904, 382] width 281 height 13
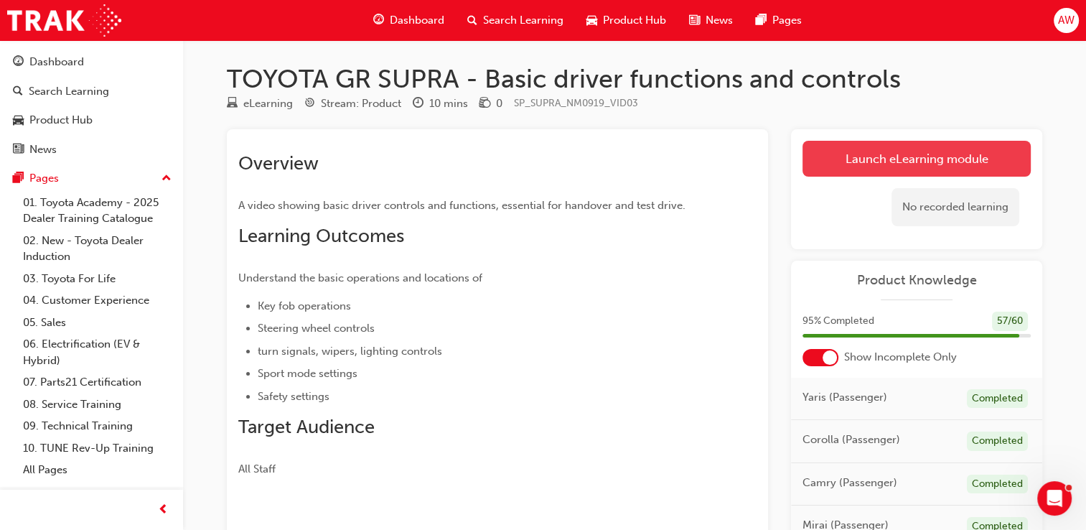
click at [924, 159] on link "Launch eLearning module" at bounding box center [916, 159] width 228 height 36
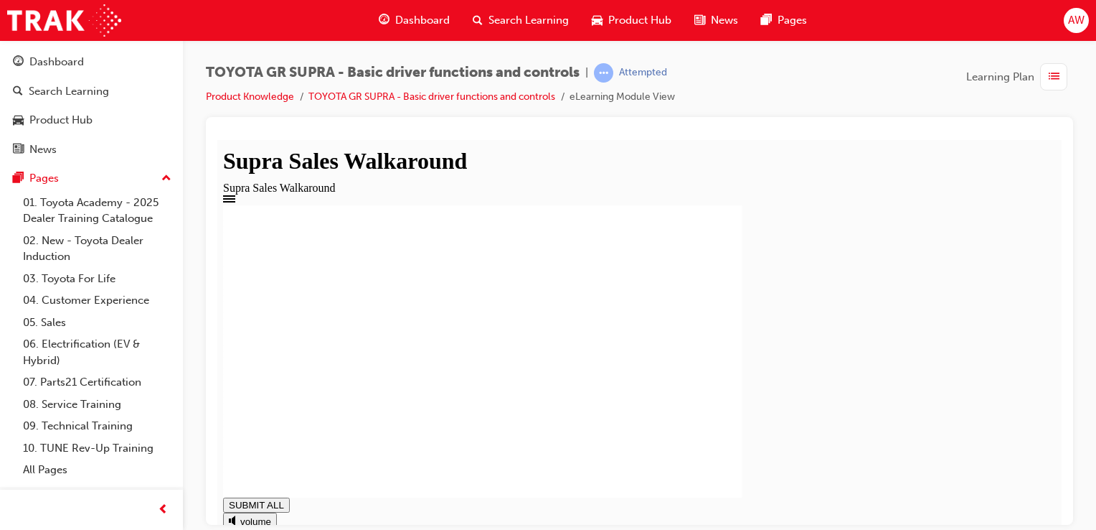
drag, startPoint x: 288, startPoint y: 500, endPoint x: 797, endPoint y: 512, distance: 509.6
type input "1"
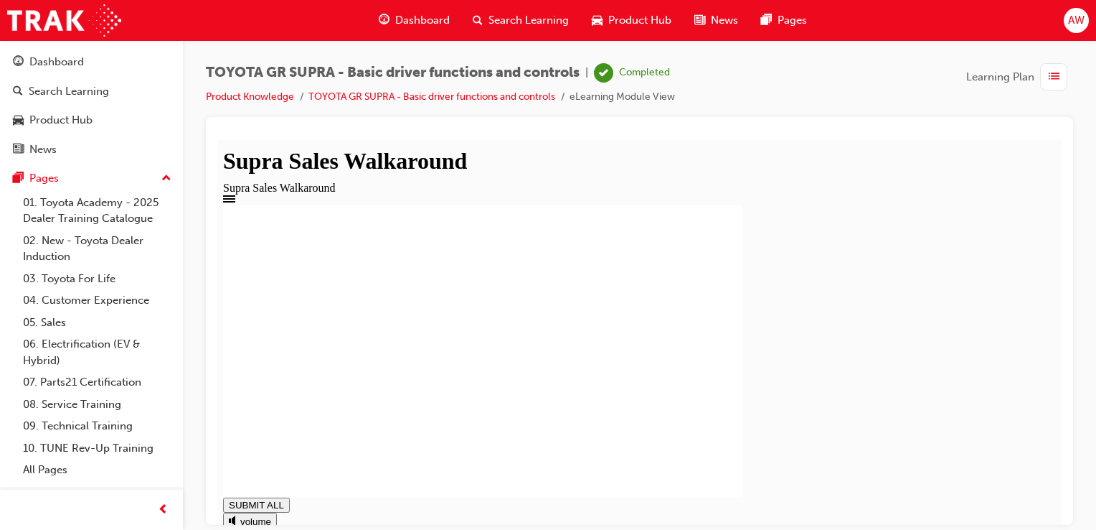
click at [66, 65] on div "Dashboard" at bounding box center [56, 62] width 55 height 17
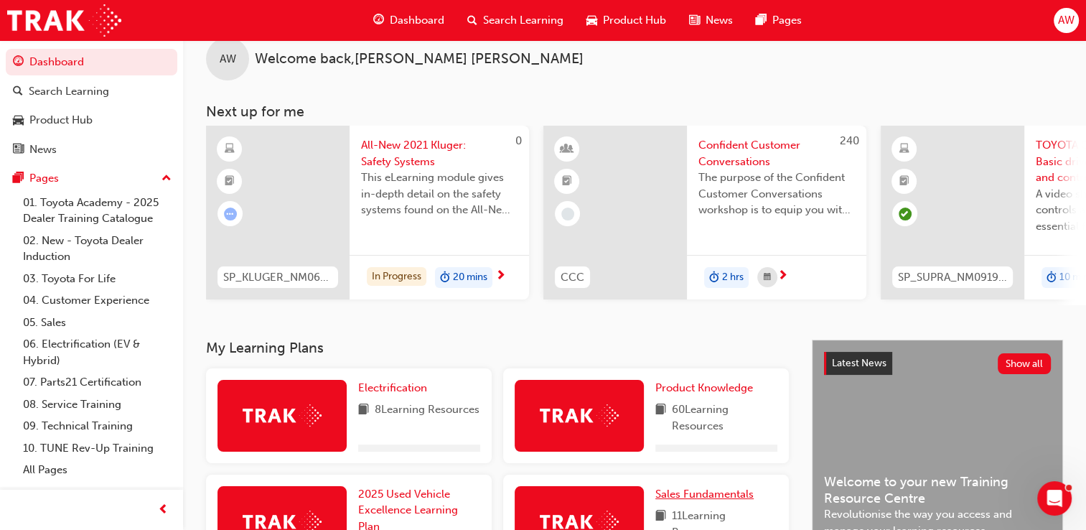
scroll to position [72, 0]
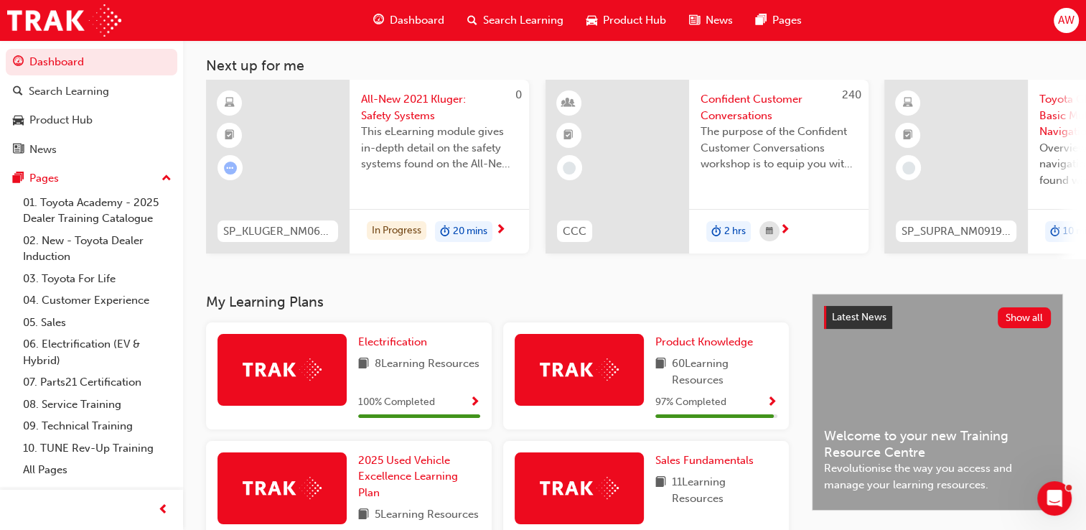
click at [772, 405] on span "Show Progress" at bounding box center [771, 402] width 11 height 13
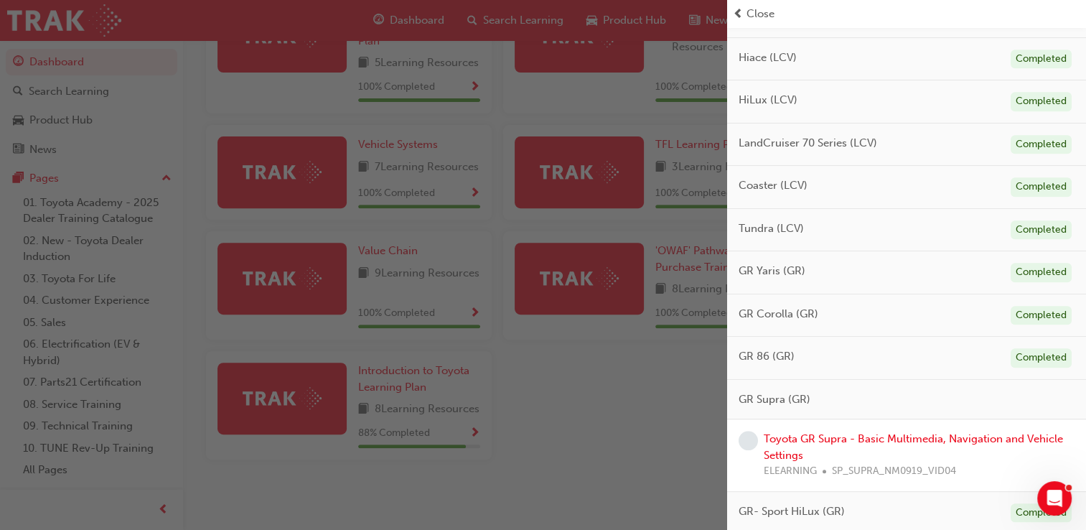
scroll to position [586, 0]
click at [886, 438] on link "Toyota GR Supra - Basic Multimedia, Navigation and Vehicle Settings" at bounding box center [913, 446] width 299 height 29
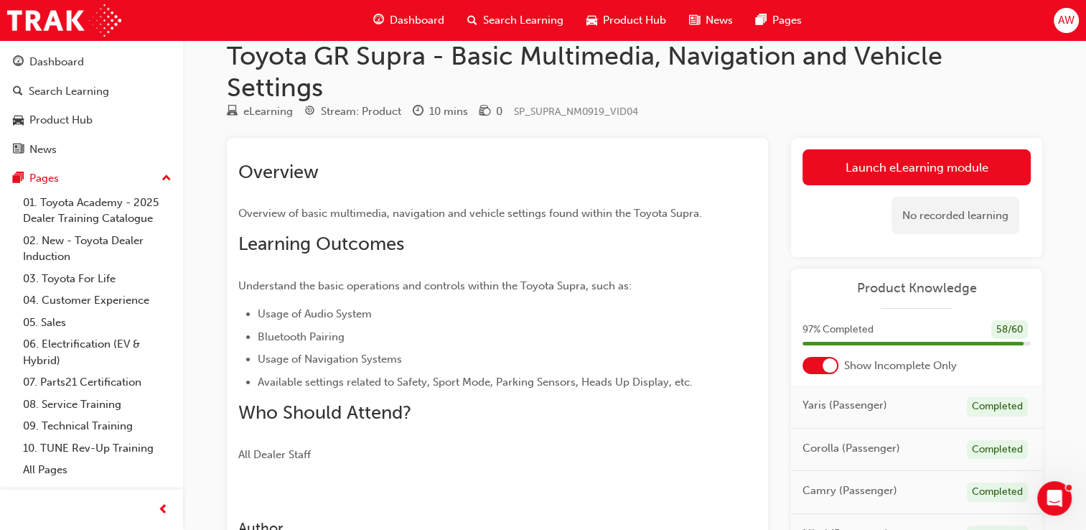
scroll to position [14, 0]
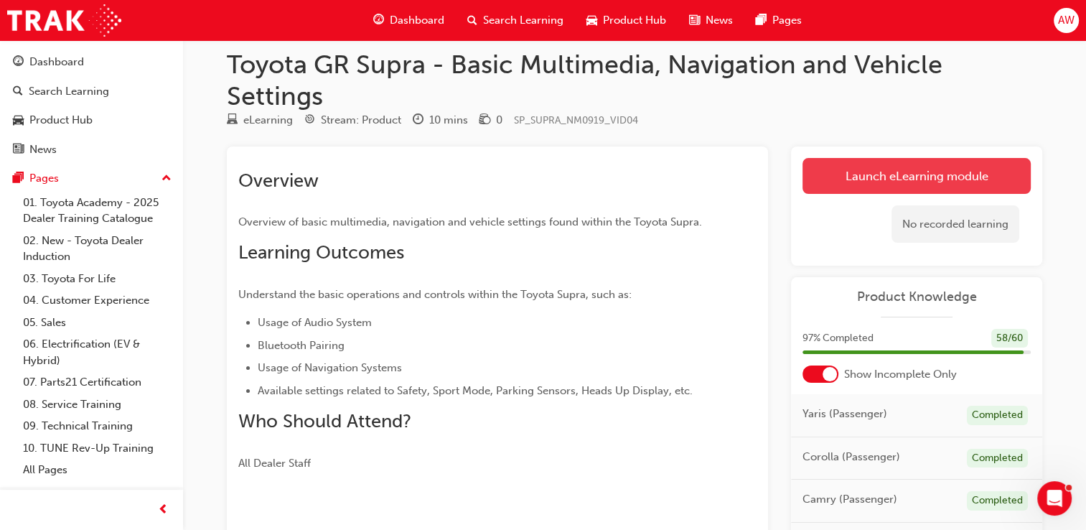
click at [934, 173] on link "Launch eLearning module" at bounding box center [916, 176] width 228 height 36
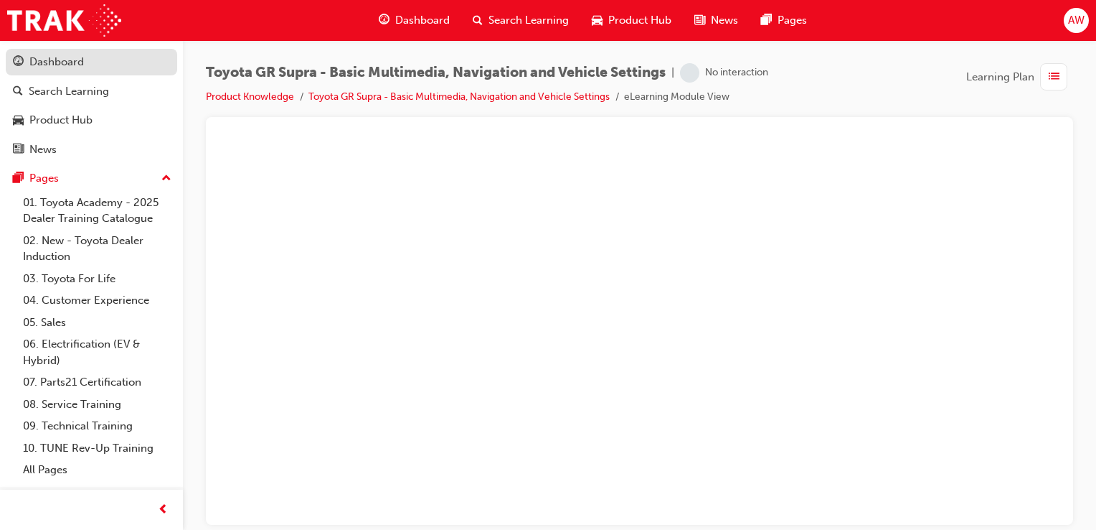
click at [63, 64] on div "Dashboard" at bounding box center [56, 62] width 55 height 17
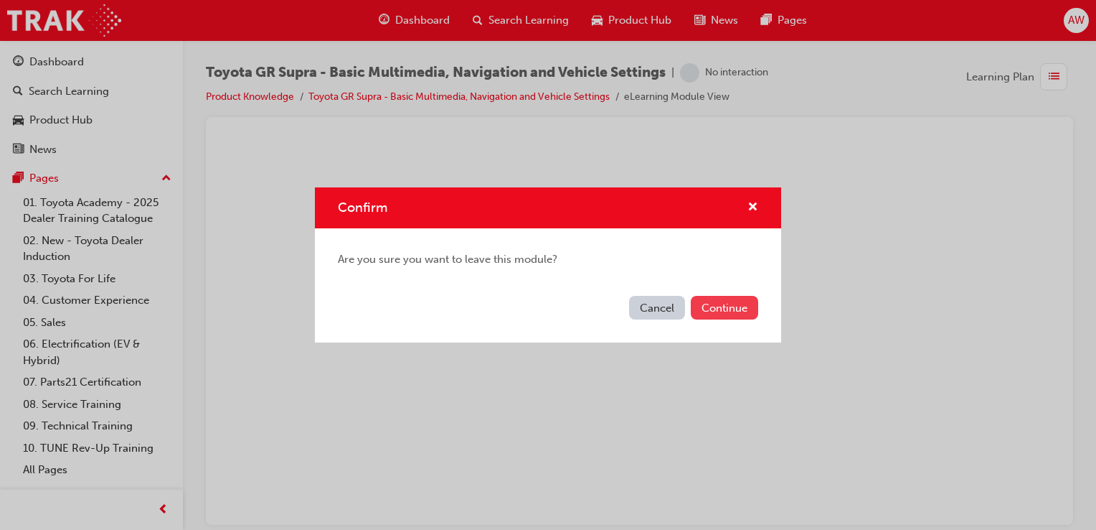
click at [724, 306] on button "Continue" at bounding box center [724, 308] width 67 height 24
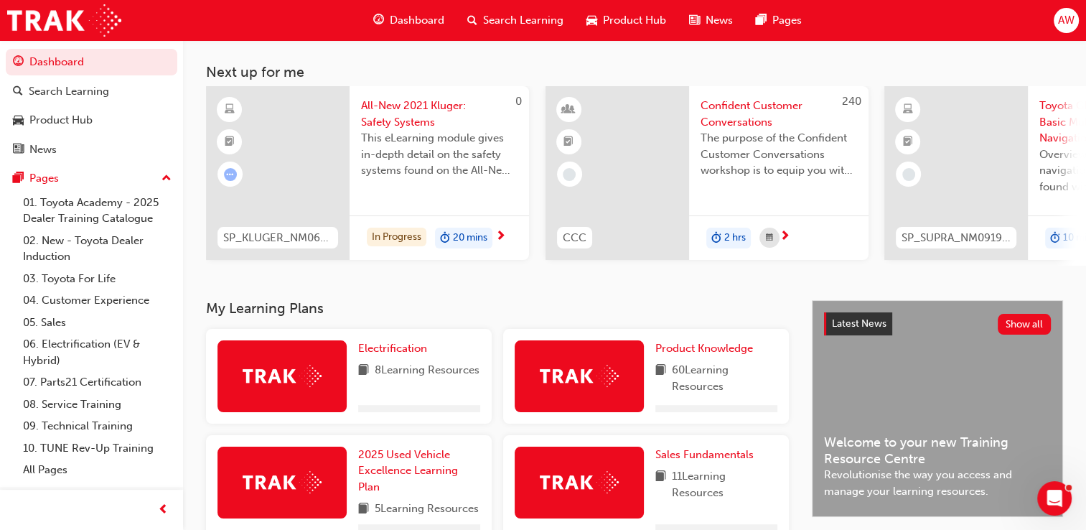
scroll to position [144, 0]
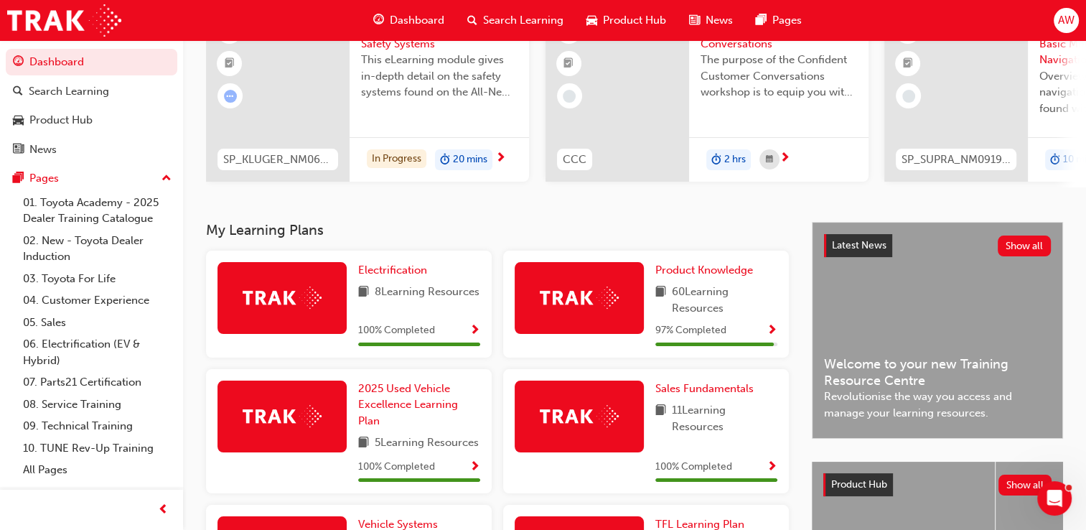
click at [771, 336] on span "Show Progress" at bounding box center [771, 330] width 11 height 13
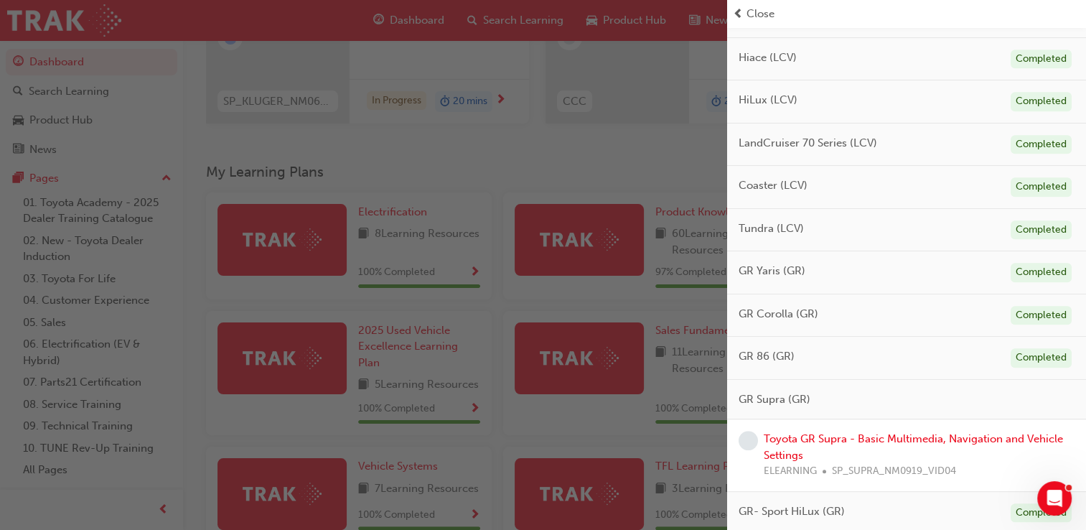
scroll to position [287, 0]
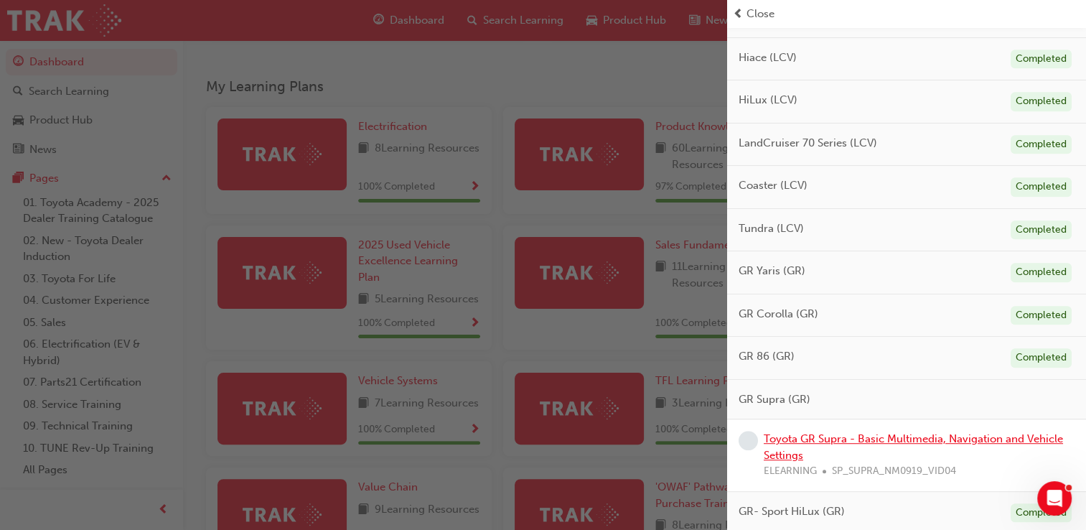
click at [840, 435] on link "Toyota GR Supra - Basic Multimedia, Navigation and Vehicle Settings" at bounding box center [913, 446] width 299 height 29
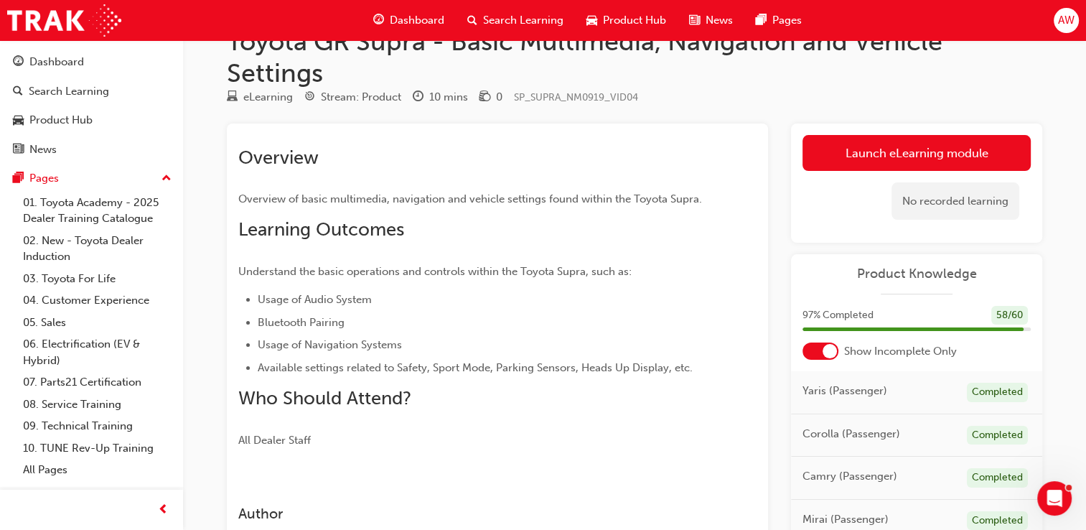
scroll to position [27, 0]
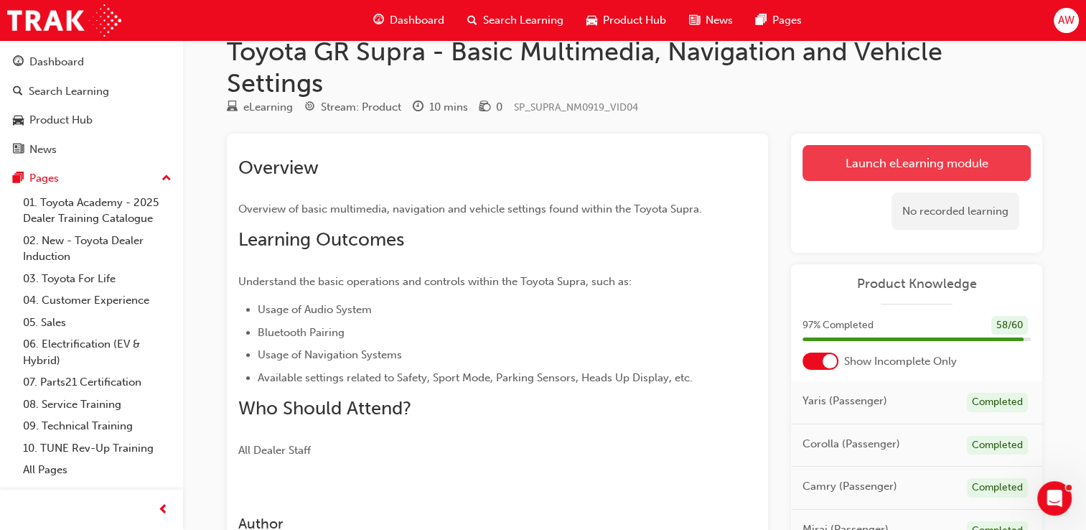
click at [937, 163] on link "Launch eLearning module" at bounding box center [916, 163] width 228 height 36
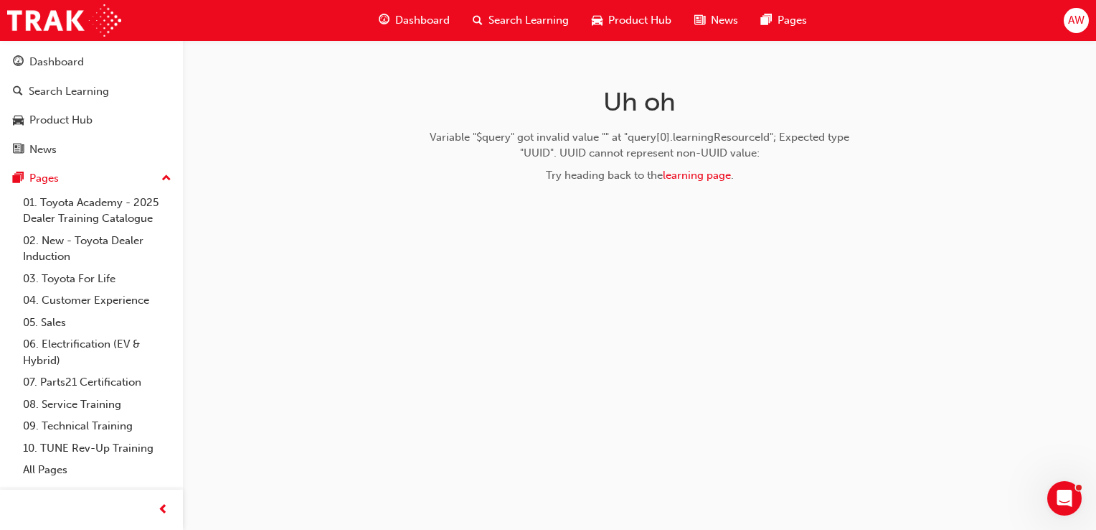
click at [759, 254] on div "Uh oh Variable "$query" got invalid value "" at "query[0].learningResourceId"; …" at bounding box center [548, 265] width 1096 height 530
click at [706, 177] on link "learning page" at bounding box center [697, 175] width 68 height 13
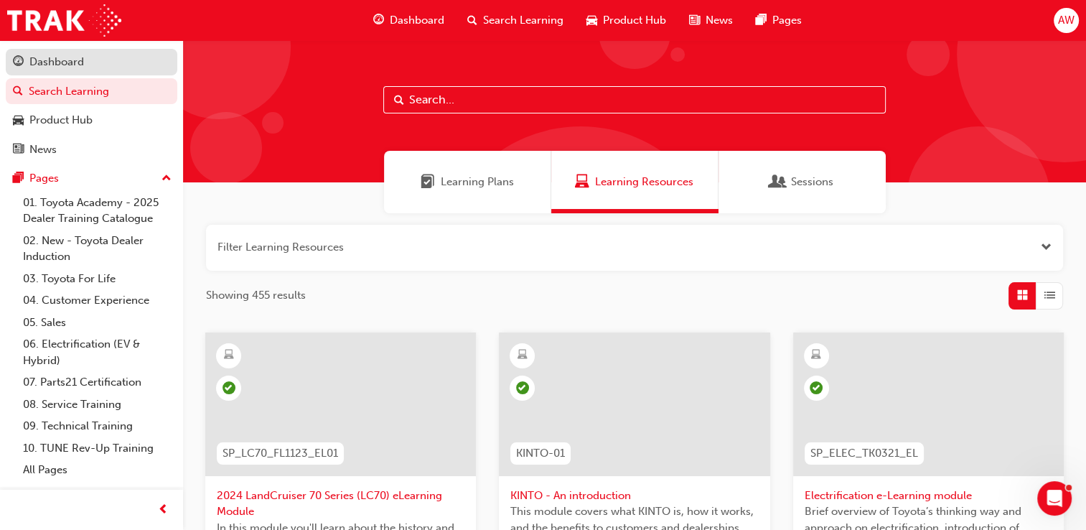
click at [70, 66] on div "Dashboard" at bounding box center [56, 62] width 55 height 17
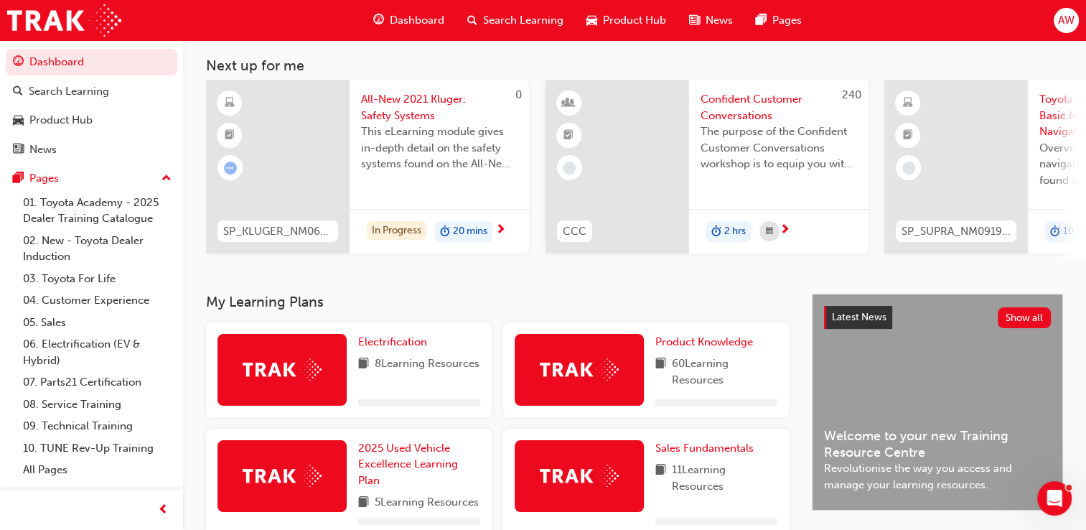
scroll to position [215, 0]
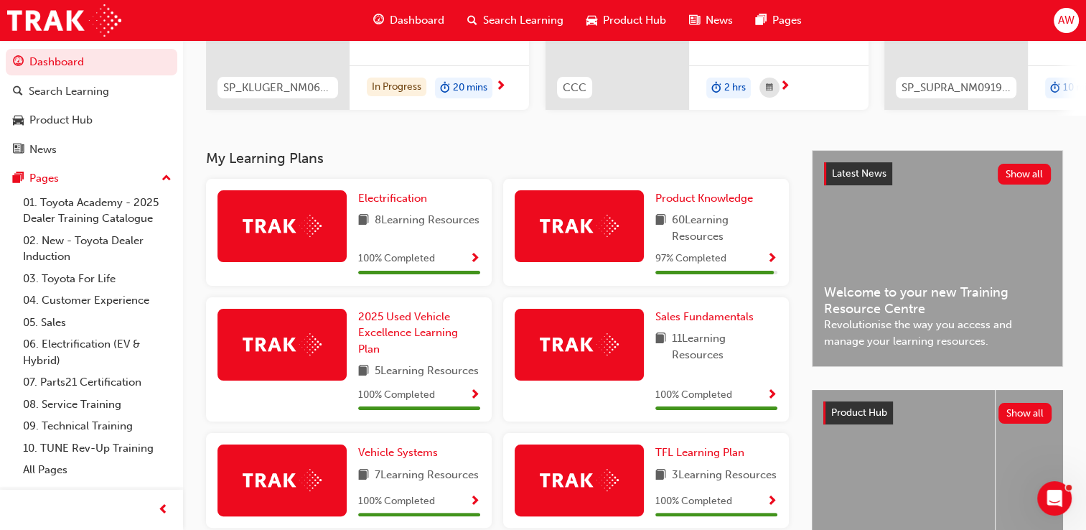
click at [771, 262] on span "Show Progress" at bounding box center [771, 259] width 11 height 13
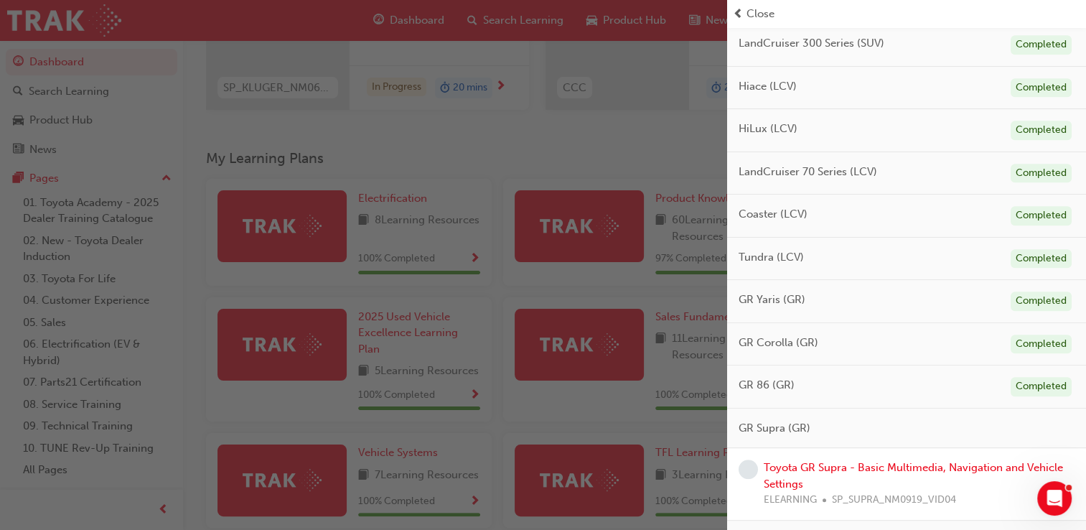
scroll to position [715, 0]
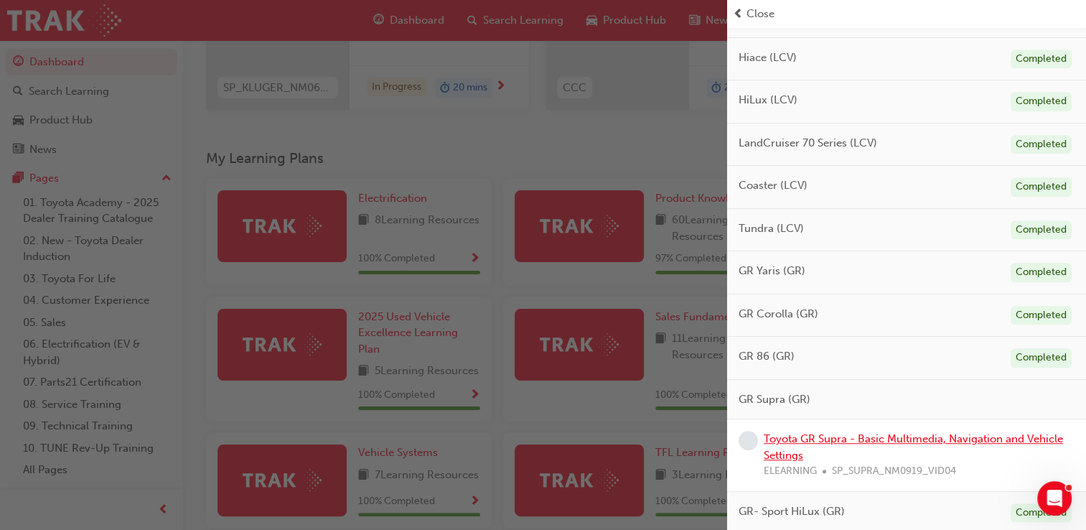
click at [814, 432] on link "Toyota GR Supra - Basic Multimedia, Navigation and Vehicle Settings" at bounding box center [913, 446] width 299 height 29
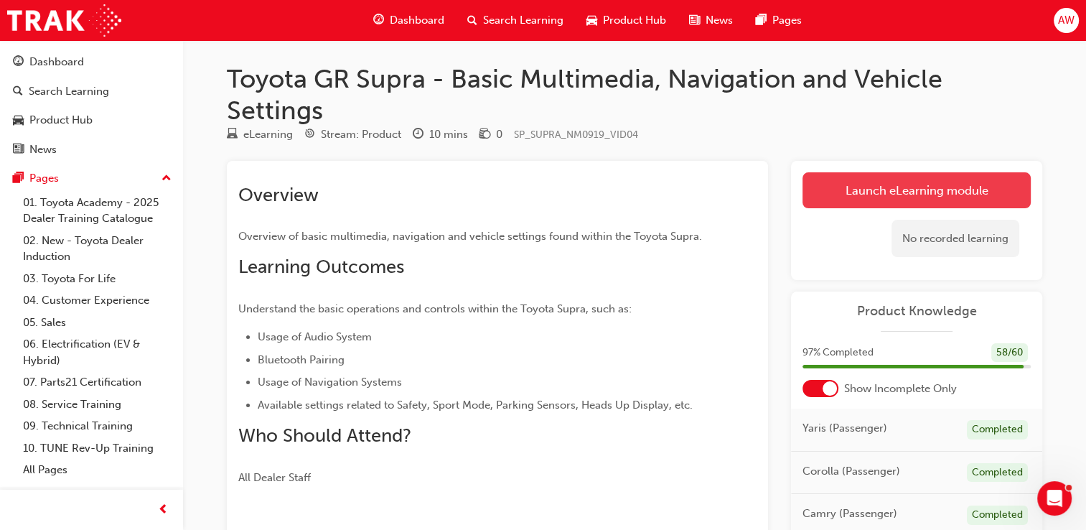
click at [910, 191] on link "Launch eLearning module" at bounding box center [916, 190] width 228 height 36
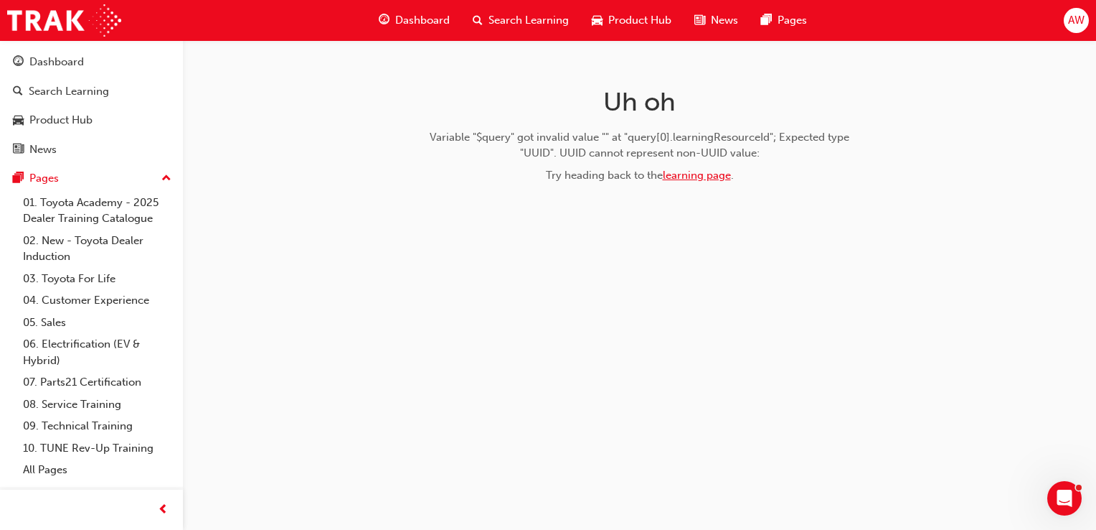
click at [680, 177] on link "learning page" at bounding box center [697, 175] width 68 height 13
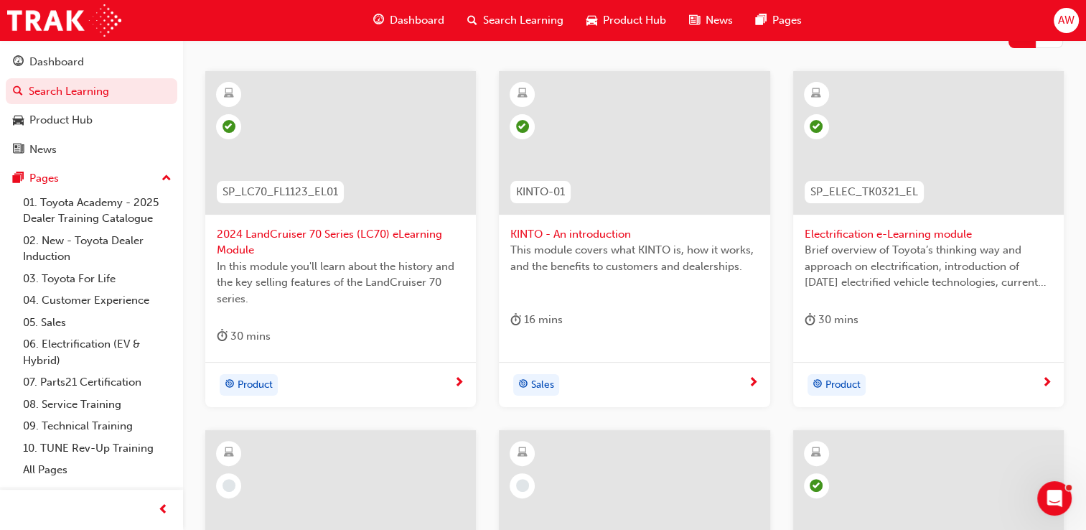
scroll to position [258, 0]
